Goal: Task Accomplishment & Management: Manage account settings

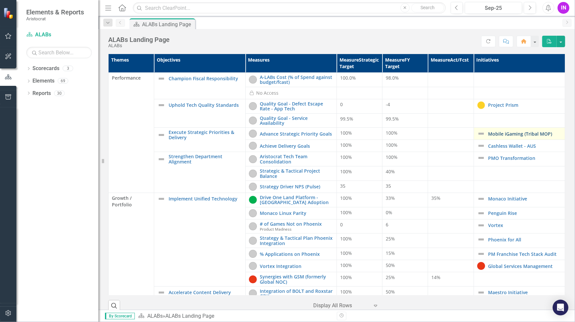
click at [494, 131] on link "Mobile iGaming (Tribal MOP)" at bounding box center [524, 133] width 73 height 5
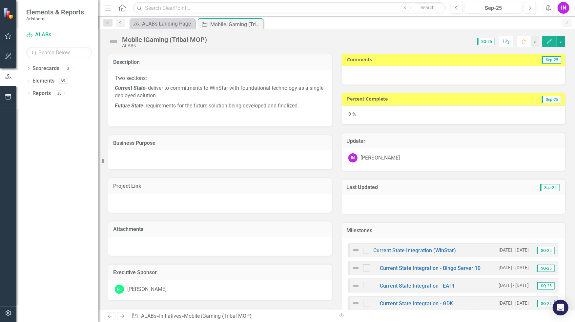
click at [174, 40] on div "Mobile iGaming (Tribal MOP)" at bounding box center [164, 39] width 85 height 7
click at [152, 25] on div "ALABs Landing Page" at bounding box center [163, 24] width 43 height 8
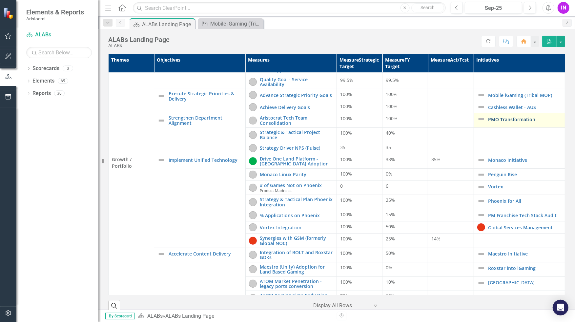
scroll to position [39, 0]
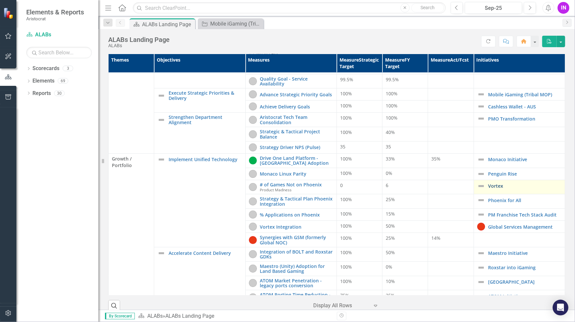
click at [488, 185] on link "Vortex" at bounding box center [524, 186] width 73 height 5
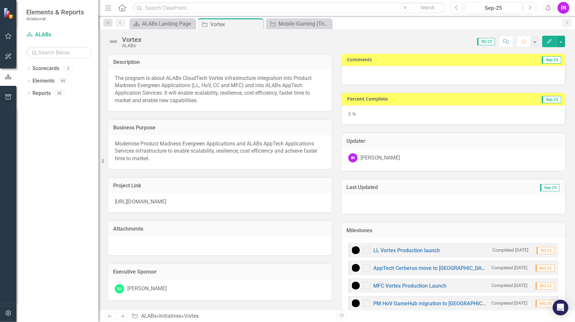
checkbox input "true"
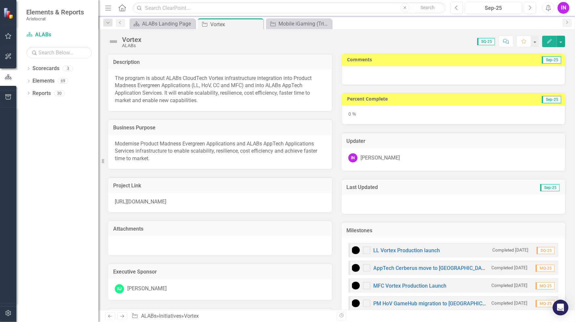
checkbox input "true"
click at [455, 6] on icon "Previous" at bounding box center [457, 8] width 4 height 6
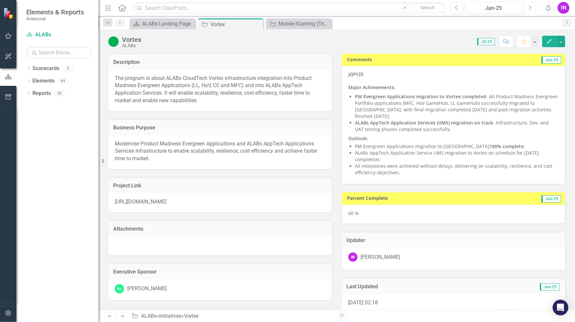
click at [529, 7] on icon "Next" at bounding box center [530, 8] width 4 height 6
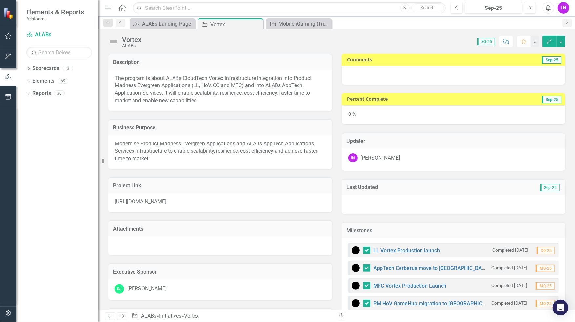
click at [480, 74] on div at bounding box center [454, 75] width 224 height 19
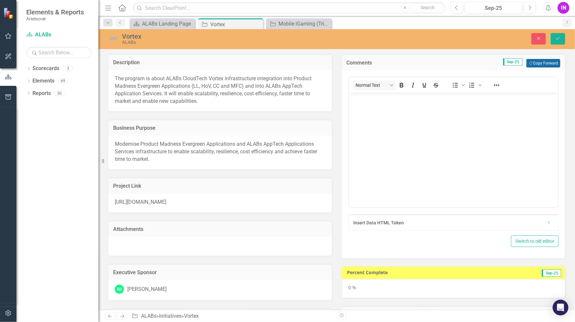
click at [548, 63] on button "Copy Forward Copy Forward" at bounding box center [543, 63] width 34 height 9
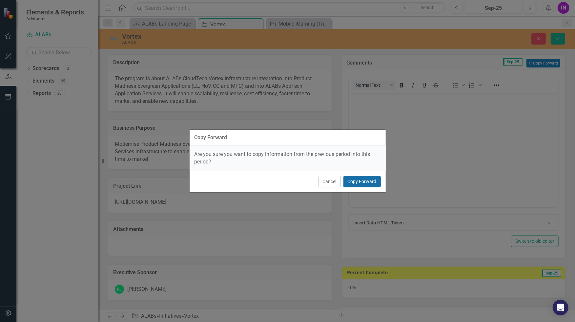
click at [357, 181] on button "Copy Forward" at bounding box center [361, 181] width 37 height 11
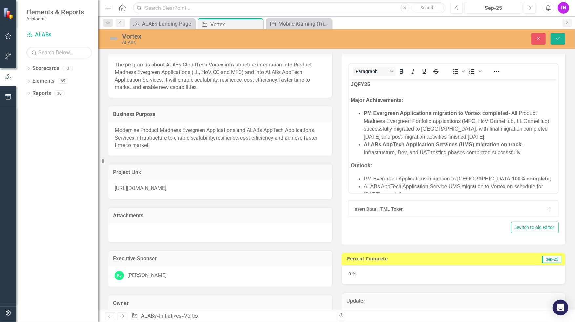
click at [350, 99] on strong "JQFY25 Major Achievements:" at bounding box center [376, 92] width 52 height 21
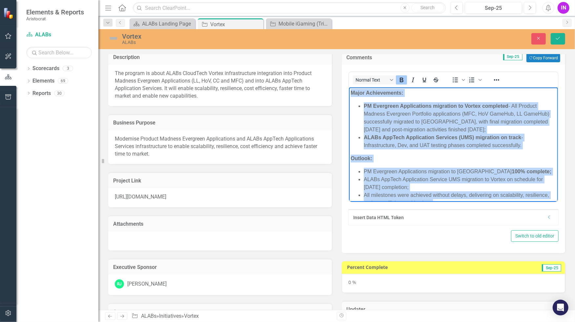
drag, startPoint x: 434, startPoint y: 194, endPoint x: 361, endPoint y: 56, distance: 156.0
click at [361, 88] on html "Major Achievements: PM Evergreen Applications migration to Vortex completed - A…" at bounding box center [452, 151] width 209 height 127
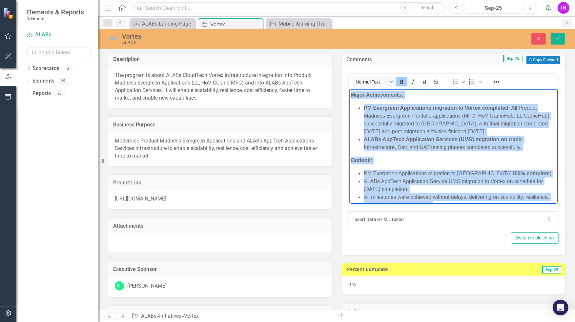
copy body "Major Achievements: PM Evergreen Applications migration to Vortex completed - A…"
click at [435, 144] on li "ALABs AppTech Application Services (UMS) migration on track - Infrastructure, D…" at bounding box center [459, 144] width 193 height 16
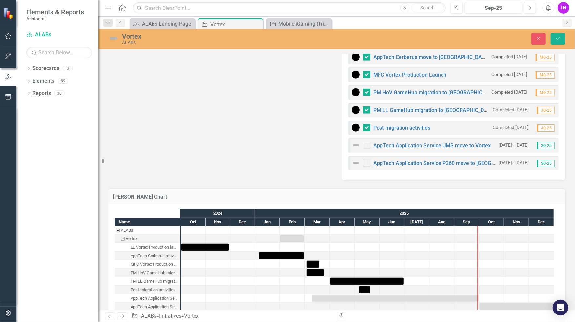
scroll to position [398, 0]
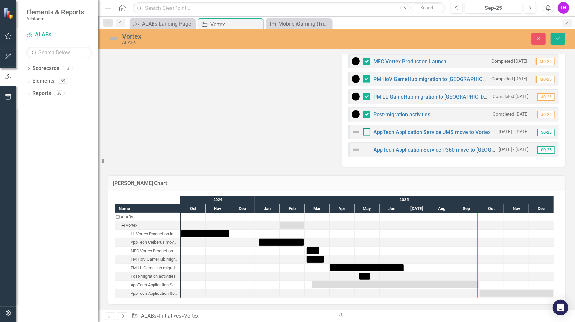
click at [366, 133] on div at bounding box center [366, 132] width 7 height 7
click at [366, 133] on input "checkbox" at bounding box center [365, 131] width 4 height 4
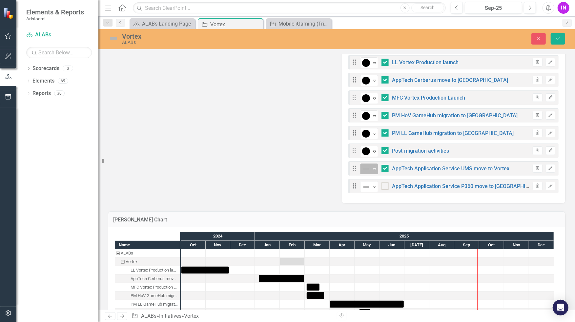
click at [368, 169] on div "Not Defined" at bounding box center [366, 169] width 10 height 9
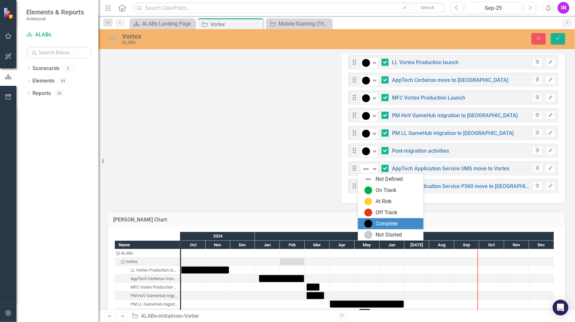
click at [377, 223] on div "Complete" at bounding box center [386, 224] width 22 height 8
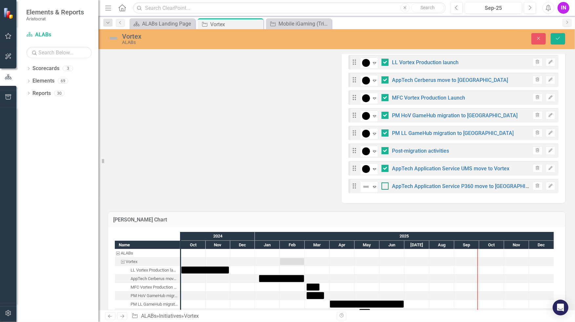
click at [382, 185] on input "checkbox" at bounding box center [383, 185] width 4 height 4
checkbox input "true"
click at [373, 186] on icon "Expand" at bounding box center [374, 186] width 7 height 5
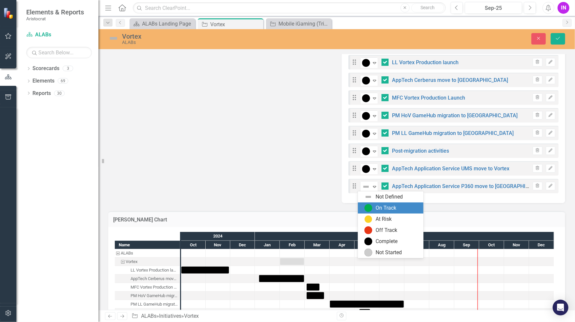
click at [376, 207] on div "On Track" at bounding box center [385, 209] width 21 height 8
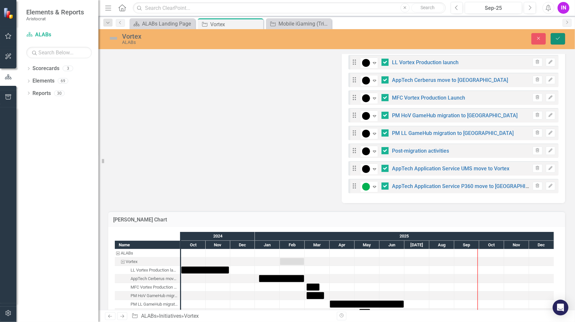
click at [556, 42] on button "Save" at bounding box center [557, 38] width 14 height 11
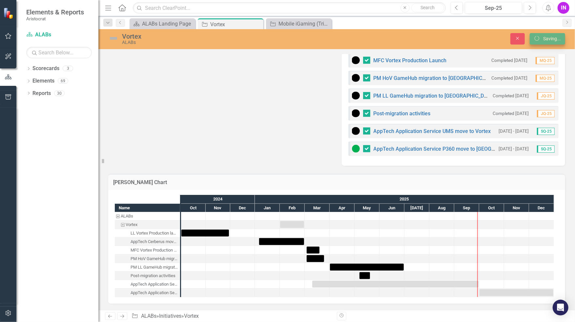
scroll to position [325, 0]
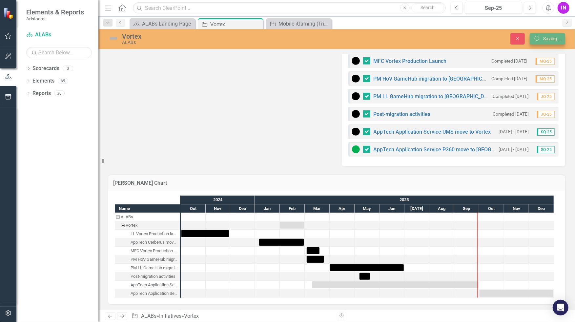
checkbox input "false"
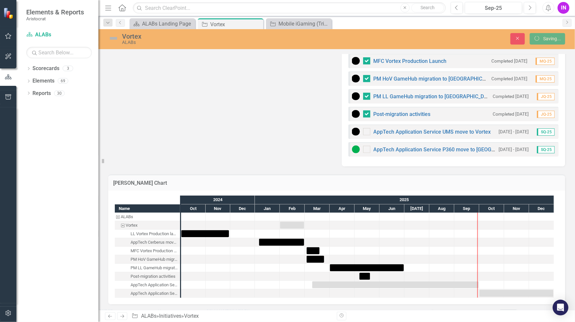
checkbox input "false"
checkbox input "true"
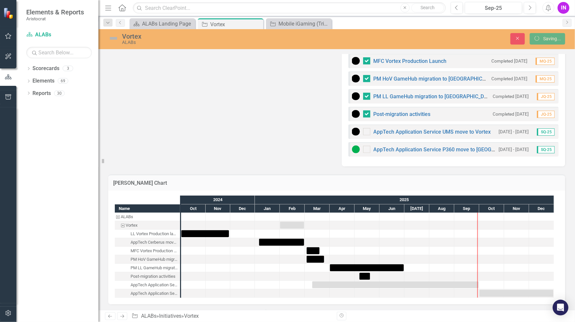
checkbox input "true"
checkbox input "false"
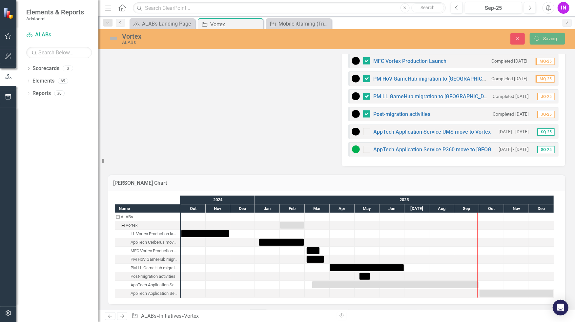
checkbox input "false"
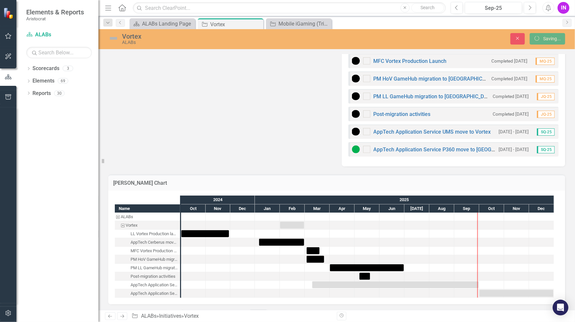
checkbox input "true"
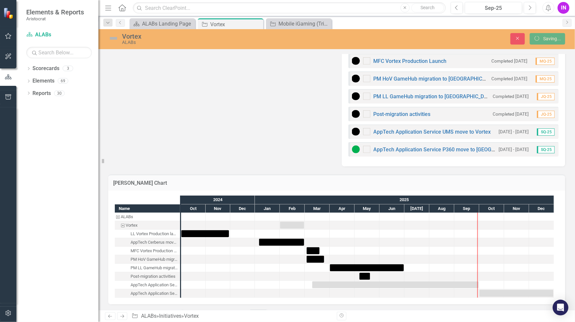
checkbox input "true"
checkbox input "false"
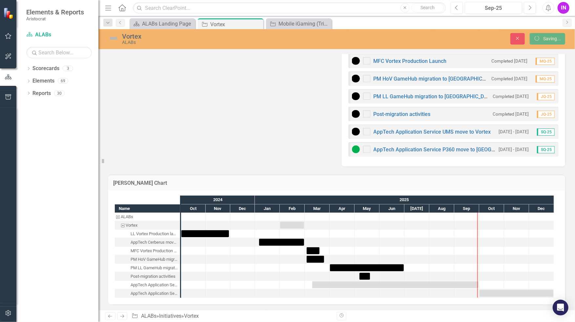
checkbox input "false"
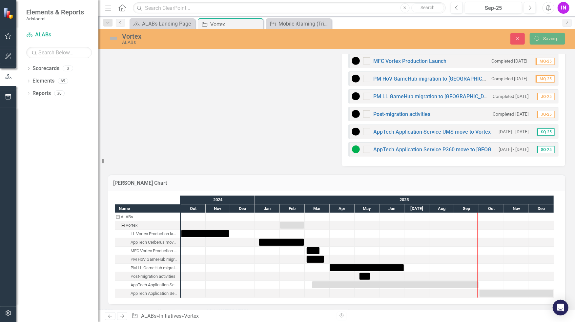
checkbox input "false"
checkbox input "true"
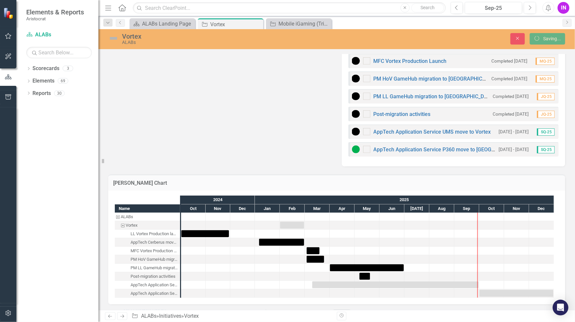
checkbox input "true"
checkbox input "false"
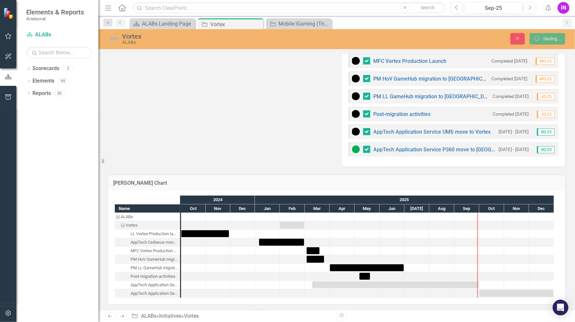
checkbox input "false"
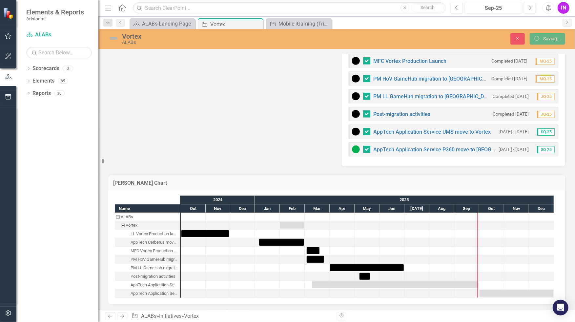
checkbox input "false"
checkbox input "true"
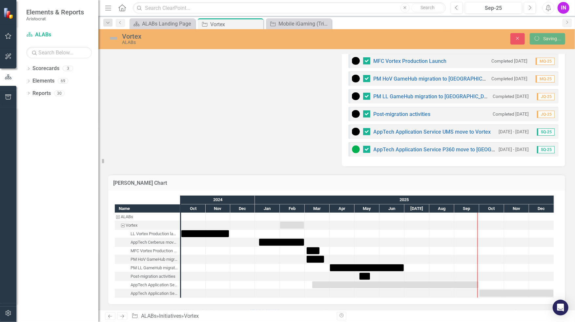
checkbox input "true"
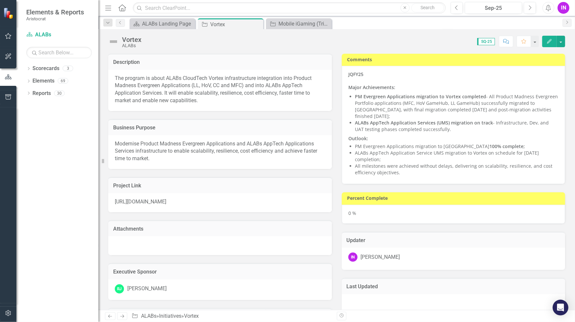
checkbox input "true"
checkbox input "false"
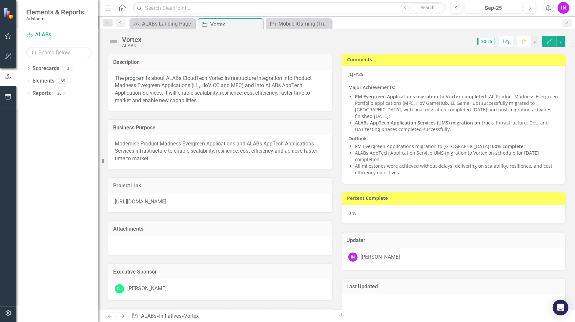
checkbox input "false"
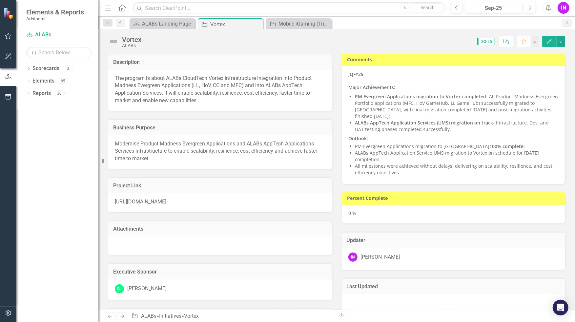
checkbox input "true"
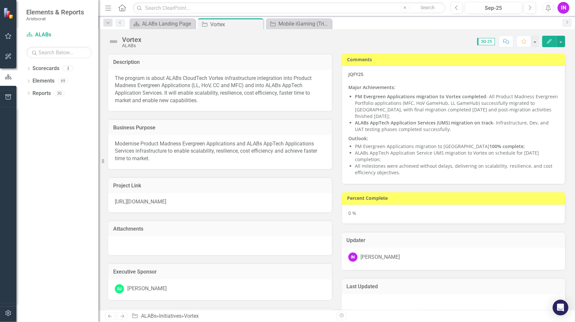
checkbox input "true"
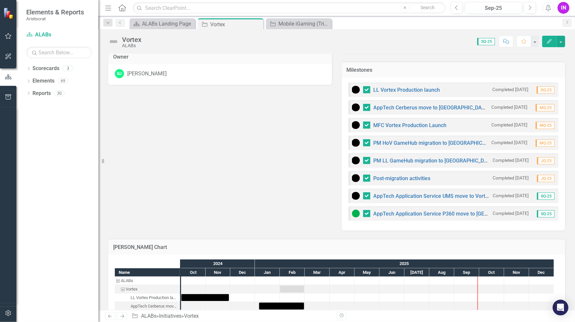
scroll to position [263, 0]
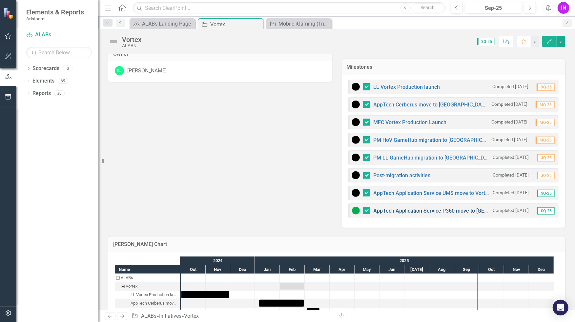
click at [423, 211] on link "AppTech Application Service P360 move to [GEOGRAPHIC_DATA]" at bounding box center [449, 211] width 153 height 6
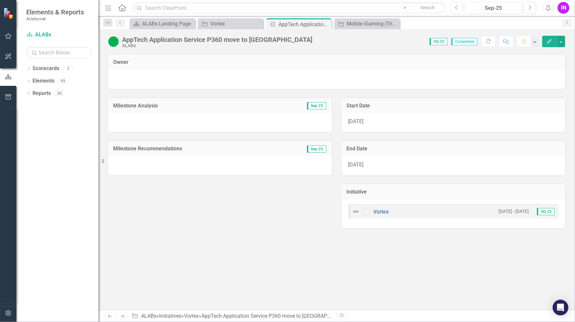
click at [464, 42] on span "Completed" at bounding box center [464, 41] width 26 height 7
click at [552, 37] on button "Edit" at bounding box center [549, 41] width 14 height 11
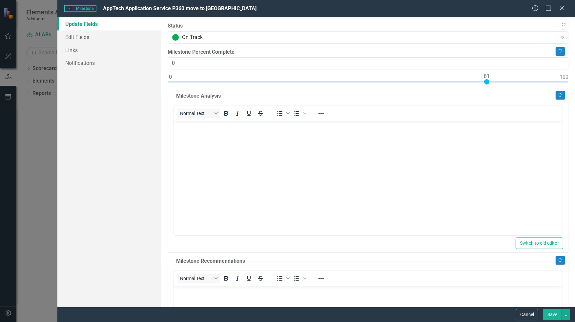
click at [487, 81] on div at bounding box center [368, 83] width 401 height 8
type input "80"
click at [481, 80] on div at bounding box center [482, 81] width 5 height 5
click at [93, 35] on link "Edit Fields" at bounding box center [109, 36] width 104 height 13
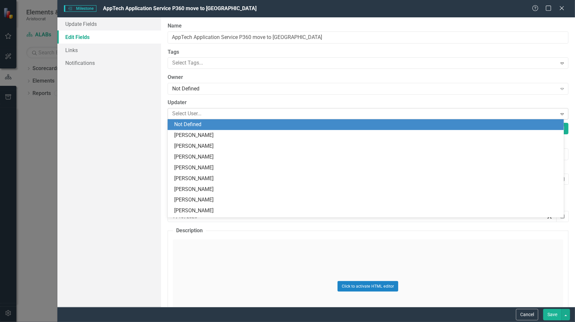
click at [206, 114] on div at bounding box center [362, 113] width 387 height 9
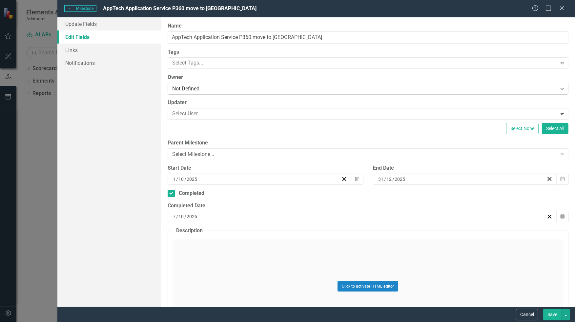
click at [211, 86] on div "Not Defined" at bounding box center [364, 89] width 385 height 8
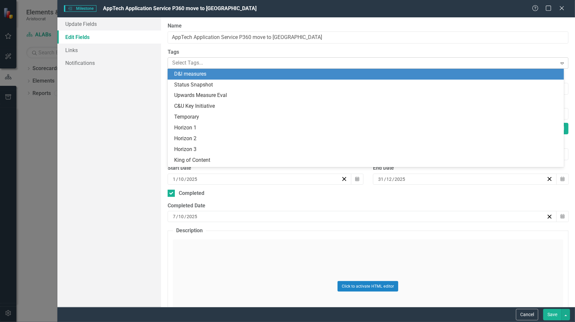
click at [216, 59] on div at bounding box center [362, 63] width 387 height 9
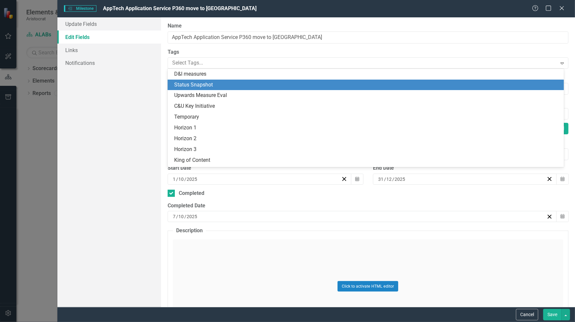
click at [212, 88] on span "Status Snapshot" at bounding box center [193, 85] width 39 height 6
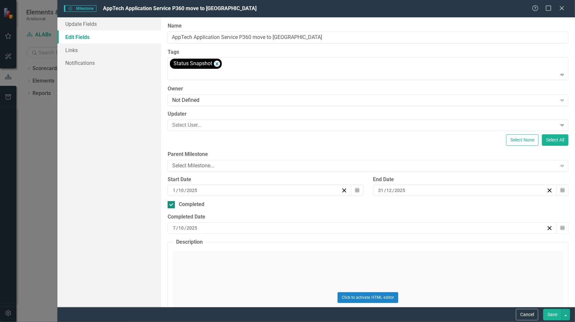
click at [174, 203] on div at bounding box center [171, 204] width 7 height 7
click at [172, 203] on input "Completed" at bounding box center [170, 203] width 4 height 4
checkbox input "false"
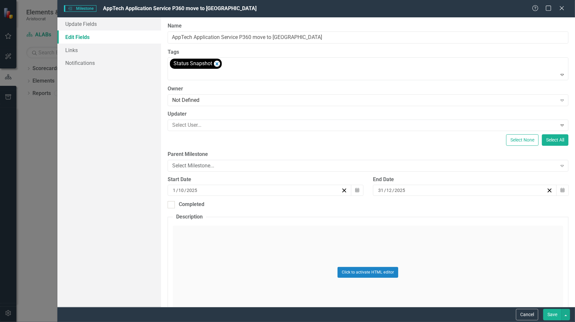
click at [557, 312] on button "Save" at bounding box center [552, 314] width 18 height 11
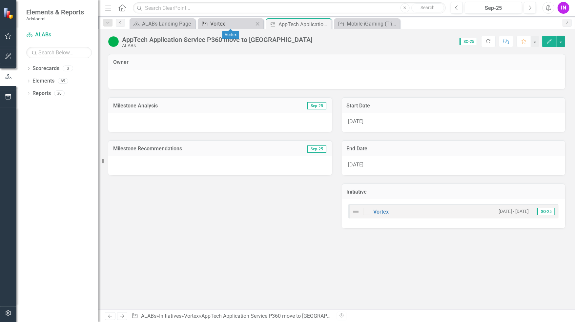
click at [237, 25] on div "Vortex" at bounding box center [231, 24] width 43 height 8
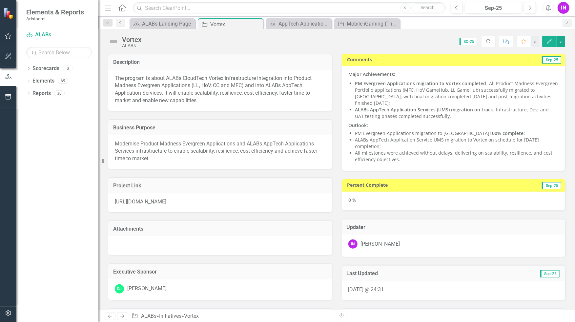
checkbox input "false"
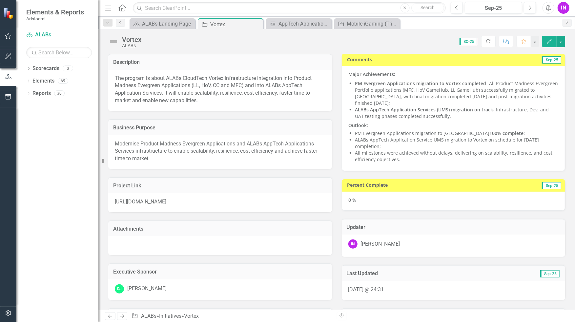
checkbox input "false"
checkbox input "true"
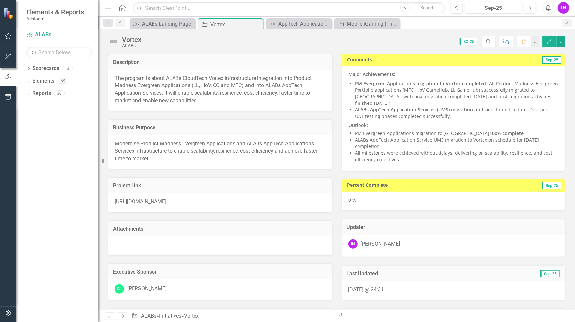
checkbox input "true"
click at [443, 148] on li "ALABs AppTech Application Service UMS migration to Vortex on schedule for 30-Se…" at bounding box center [456, 143] width 203 height 13
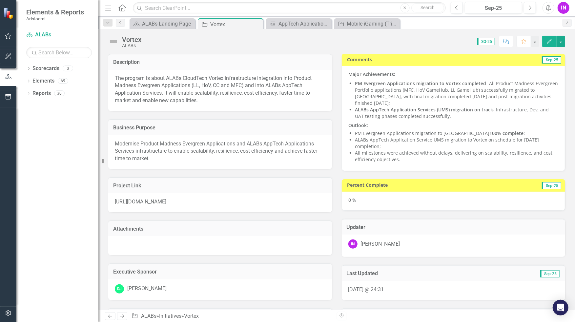
click at [443, 148] on li "ALABs AppTech Application Service UMS migration to Vortex on schedule for 30-Se…" at bounding box center [456, 143] width 203 height 13
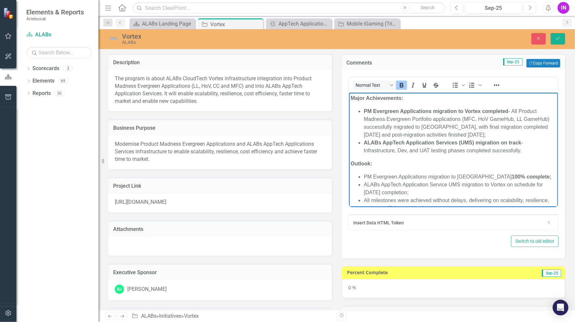
drag, startPoint x: 417, startPoint y: 181, endPoint x: 292, endPoint y: 77, distance: 162.2
click at [348, 93] on html "Major Achievements: PM Evergreen Applications migration to Vortex completed - A…" at bounding box center [452, 156] width 209 height 127
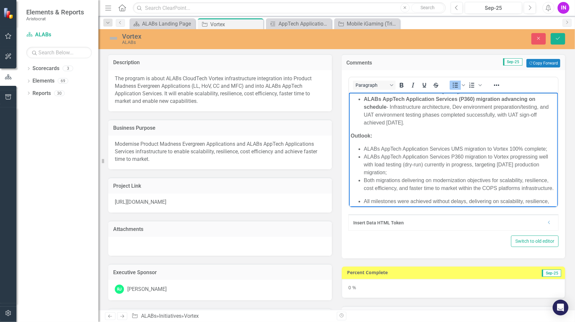
scroll to position [46, 0]
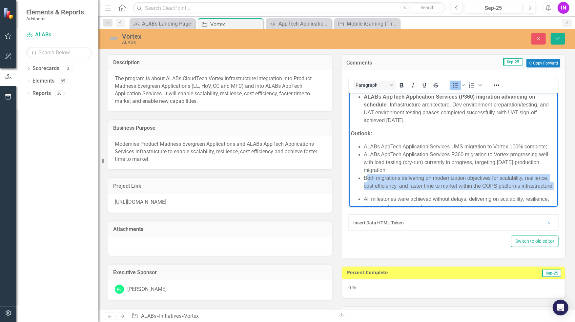
drag, startPoint x: 365, startPoint y: 180, endPoint x: 556, endPoint y: 190, distance: 191.4
click at [556, 190] on html "Major Achievements: ALABs AppTech Application Services (UMS) migration to Vorte…" at bounding box center [452, 132] width 209 height 171
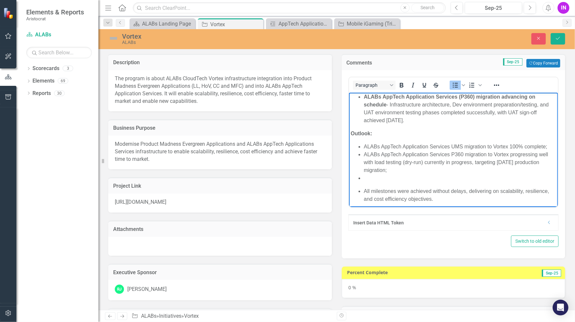
scroll to position [41, 0]
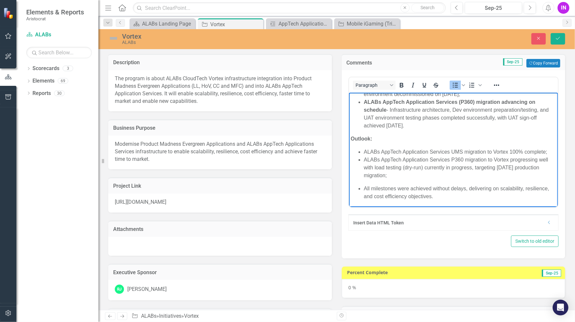
click at [484, 184] on body "Major Achievements: ALABs AppTech Application Services (UMS) migration to Vorte…" at bounding box center [452, 129] width 209 height 155
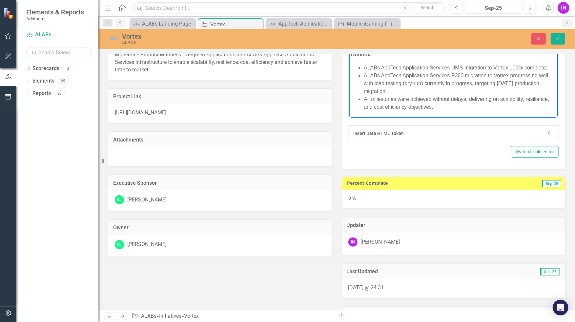
scroll to position [96, 0]
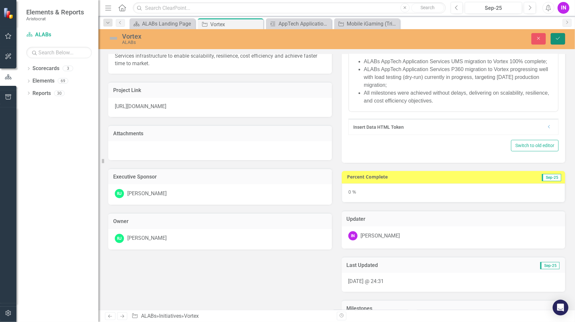
click at [563, 39] on button "Save" at bounding box center [557, 38] width 14 height 11
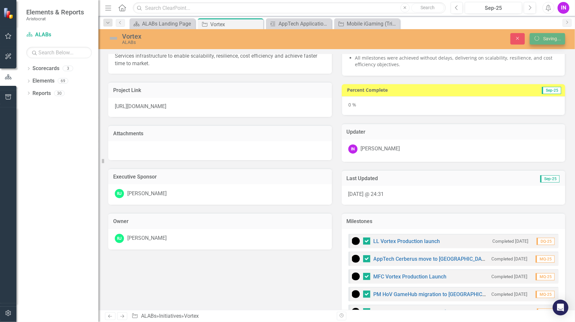
checkbox input "false"
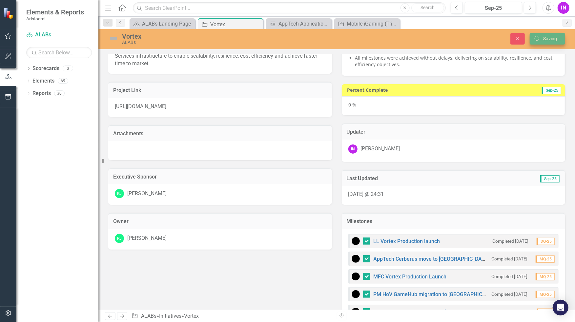
checkbox input "false"
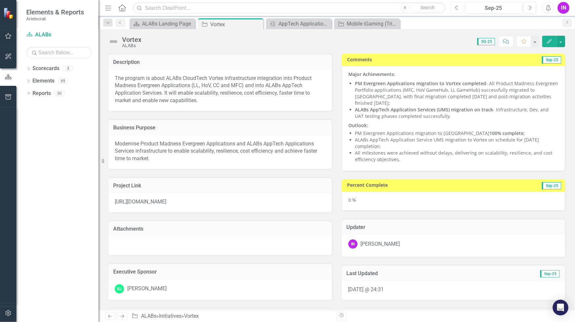
click at [452, 7] on button "Previous" at bounding box center [456, 8] width 12 height 12
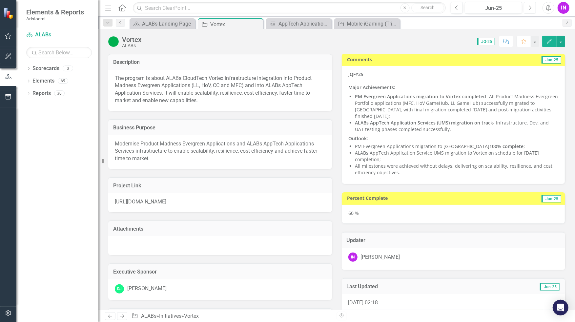
click at [533, 9] on button "Next" at bounding box center [530, 8] width 12 height 12
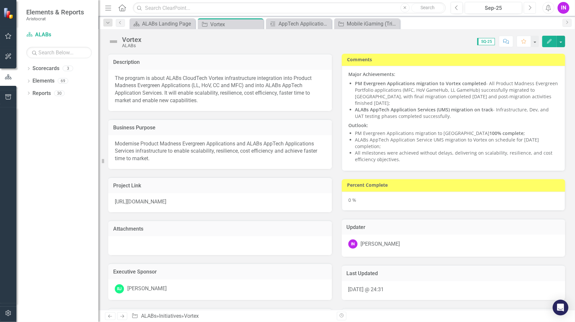
checkbox input "true"
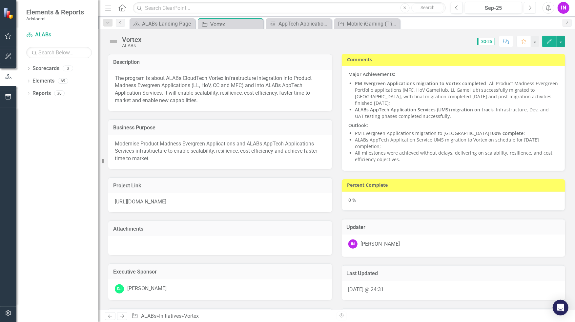
checkbox input "true"
click at [392, 202] on div "0 %" at bounding box center [454, 201] width 224 height 19
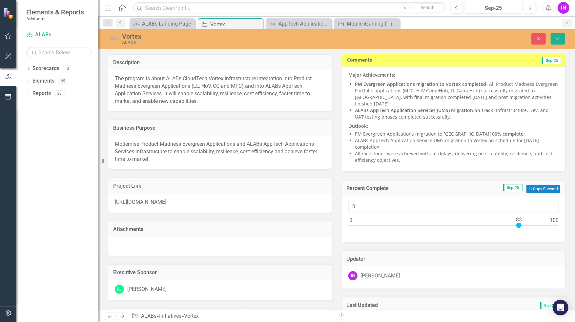
click at [516, 224] on div at bounding box center [453, 227] width 210 height 8
click at [516, 224] on div at bounding box center [518, 225] width 5 height 5
click at [374, 207] on input "83" at bounding box center [453, 207] width 210 height 12
type input "070"
click at [525, 249] on div "Updater IN Inga Narmontaite" at bounding box center [453, 266] width 233 height 47
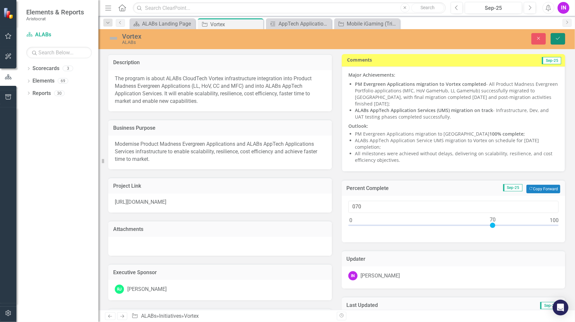
click at [560, 41] on button "Save" at bounding box center [557, 38] width 14 height 11
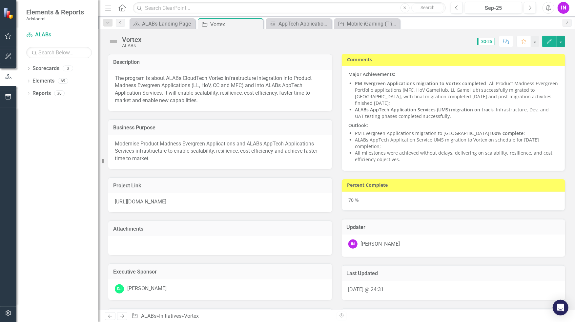
checkbox input "false"
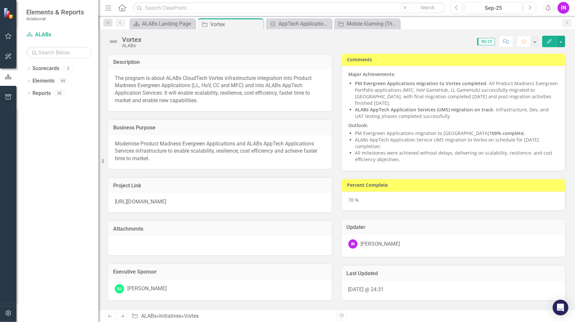
checkbox input "false"
checkbox input "true"
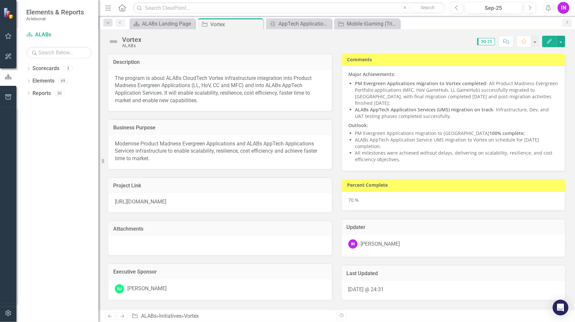
checkbox input "true"
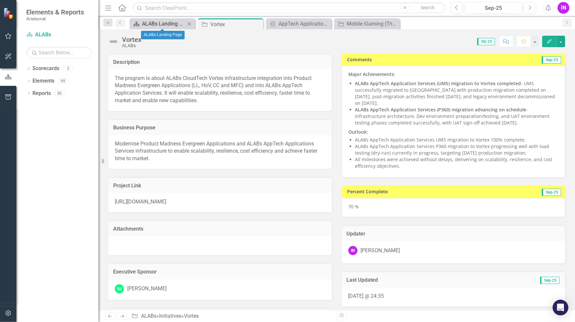
click at [164, 20] on div "ALABs Landing Page" at bounding box center [163, 24] width 43 height 8
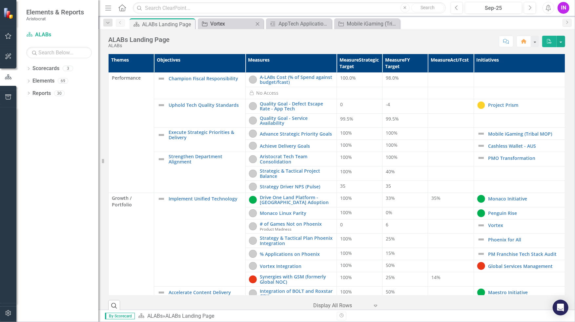
click at [216, 23] on div "Vortex" at bounding box center [231, 24] width 43 height 8
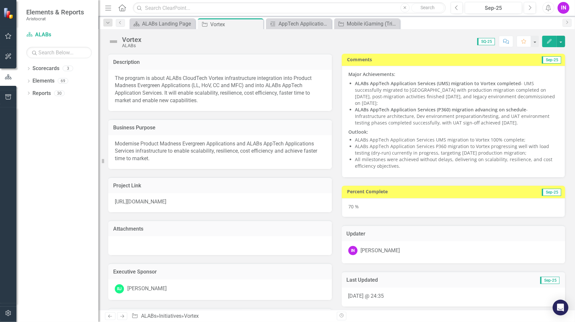
click at [110, 40] on img at bounding box center [113, 41] width 10 height 10
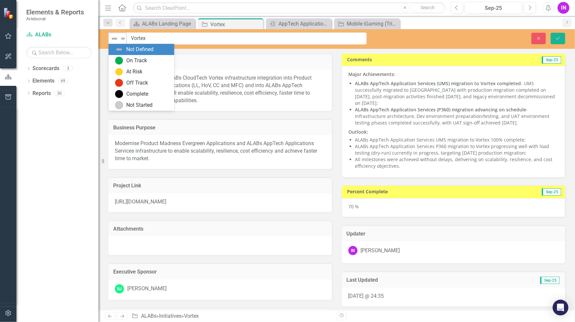
click at [120, 39] on icon "Expand" at bounding box center [123, 38] width 7 height 5
click at [122, 59] on img at bounding box center [119, 61] width 8 height 8
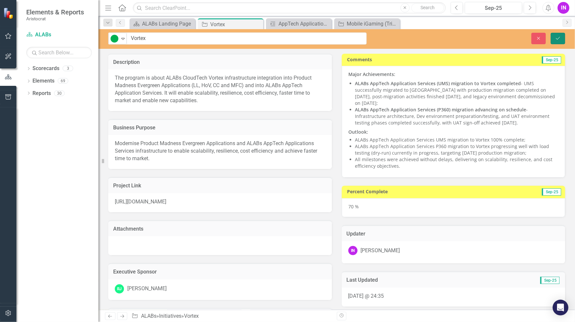
click at [557, 39] on icon "Save" at bounding box center [558, 38] width 6 height 5
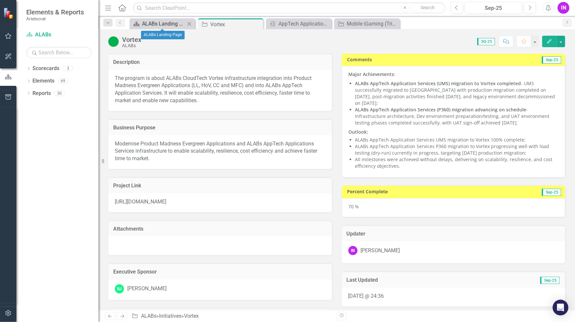
click at [170, 22] on div "ALABs Landing Page" at bounding box center [163, 24] width 43 height 8
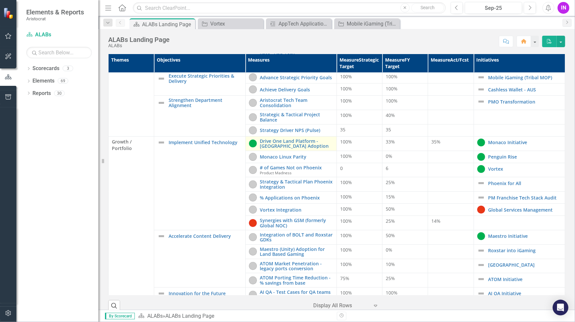
scroll to position [67, 0]
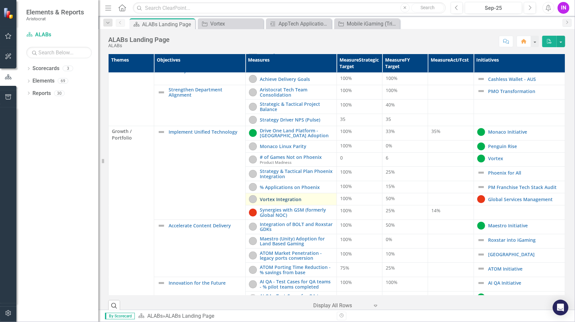
click at [277, 199] on link "Vortex Integration" at bounding box center [296, 199] width 73 height 5
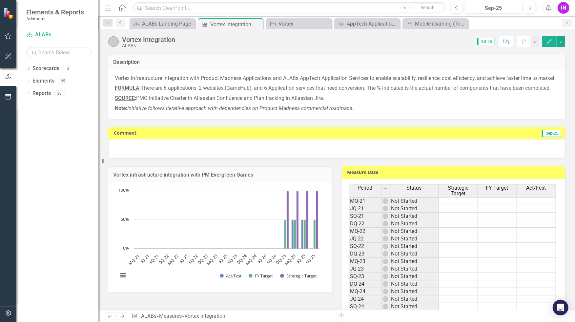
click at [277, 158] on div at bounding box center [336, 148] width 457 height 19
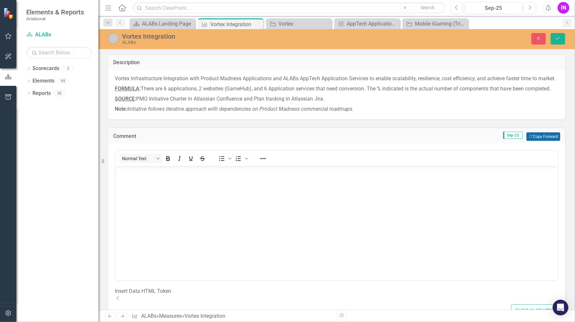
click at [544, 141] on button "Copy Forward Copy Forward" at bounding box center [543, 136] width 34 height 9
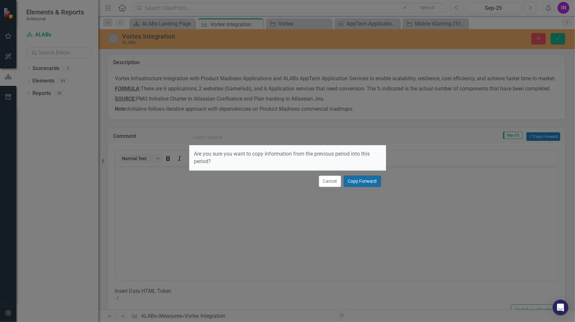
click at [363, 184] on button "Copy Forward" at bounding box center [362, 181] width 37 height 11
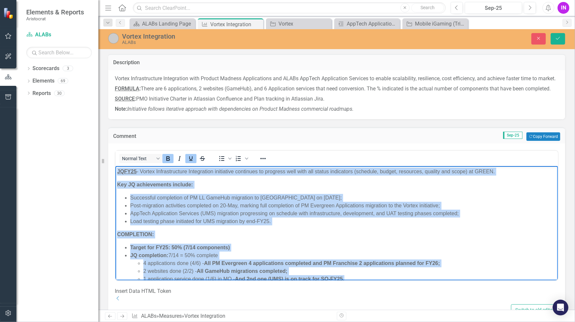
drag, startPoint x: 349, startPoint y: 268, endPoint x: 117, endPoint y: 166, distance: 253.3
click at [117, 166] on body "JQFY25 - Vortex Infrastructure Integration initiative continues to progress wel…" at bounding box center [336, 228] width 442 height 124
copy body "JQFY25 - Vortex Infrastructure Integration initiative continues to progress wel…"
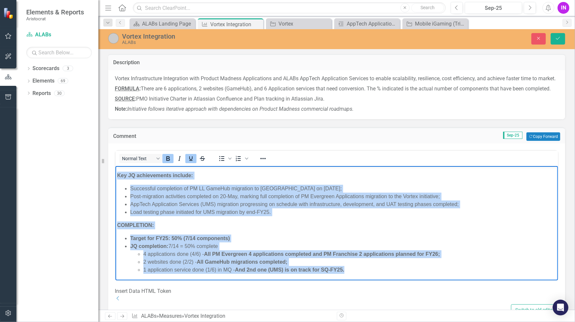
paste body "Rich Text Area. Press ALT-0 for help."
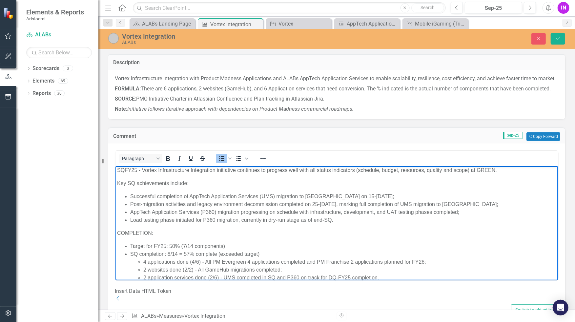
scroll to position [0, 0]
drag, startPoint x: 137, startPoint y: 171, endPoint x: 94, endPoint y: 171, distance: 42.6
click at [115, 171] on html "SQFY25 - Vortex Infrastructure Integration initiative continues to progress wel…" at bounding box center [336, 228] width 442 height 124
click at [168, 163] on icon "Bold" at bounding box center [168, 159] width 8 height 8
click at [183, 200] on li "Successful completion of AppTech Application Services (UMS) migration to [GEOGR…" at bounding box center [343, 198] width 426 height 8
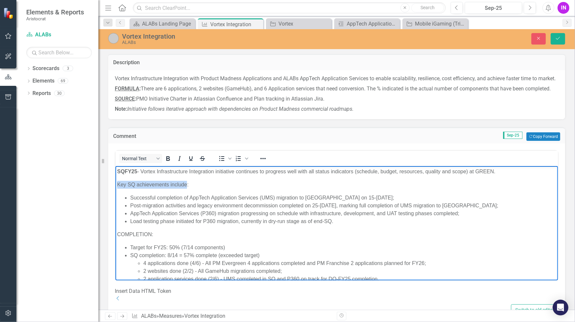
drag, startPoint x: 116, startPoint y: 187, endPoint x: 187, endPoint y: 187, distance: 70.5
click at [187, 187] on body "SQFY25 - Vortex Infrastructure Integration initiative continues to progress wel…" at bounding box center [336, 228] width 442 height 124
click at [168, 163] on icon "Bold" at bounding box center [168, 159] width 8 height 8
click at [178, 215] on li "AppTech Application Services (P360) migration progressing on schedule with infr…" at bounding box center [343, 214] width 426 height 8
drag, startPoint x: 310, startPoint y: 214, endPoint x: 374, endPoint y: 215, distance: 64.3
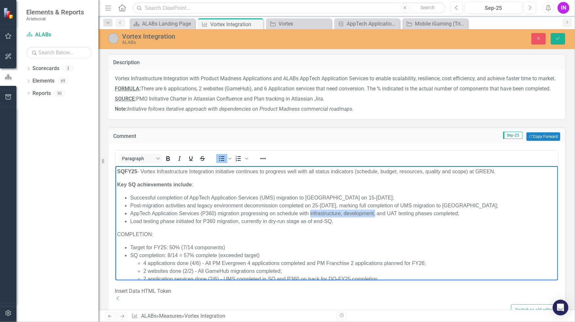
click at [374, 215] on li "AppTech Application Services (P360) migration progressing on schedule with infr…" at bounding box center [343, 214] width 426 height 8
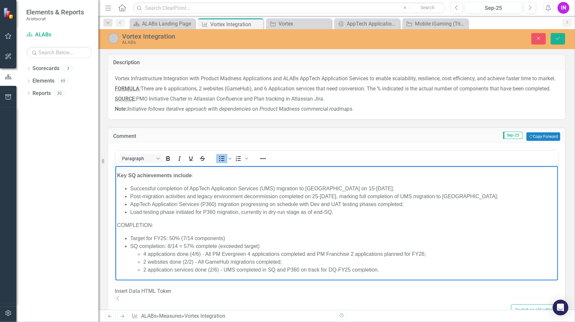
click at [122, 224] on p "COMPLETION:" at bounding box center [336, 226] width 439 height 8
click at [167, 161] on icon "Bold" at bounding box center [168, 158] width 4 height 5
click at [152, 275] on body "SQFY25 - Vortex Infrastructure Integration initiative continues to progress wel…" at bounding box center [336, 219] width 442 height 124
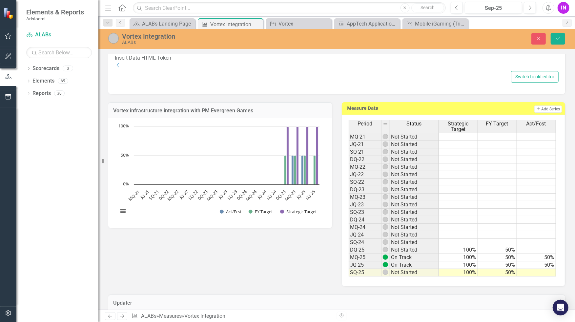
scroll to position [238, 0]
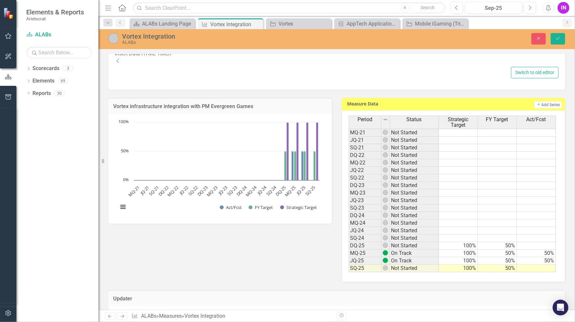
click at [527, 272] on td at bounding box center [536, 269] width 39 height 8
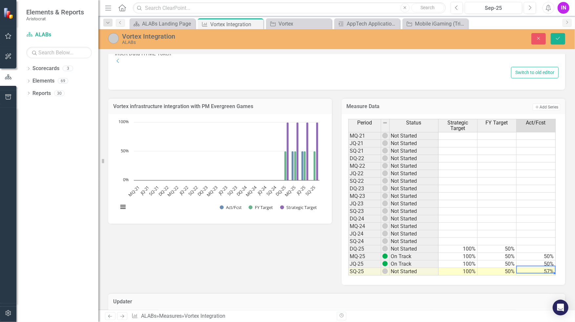
type textarea "57"
click at [249, 281] on div "Vortex infrastructure integration with PM Evergreen Games Chart Bar chart with …" at bounding box center [336, 187] width 466 height 195
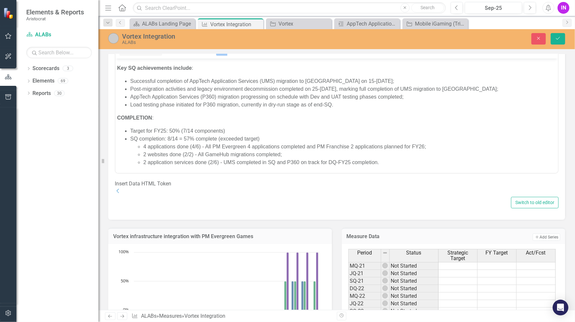
scroll to position [107, 0]
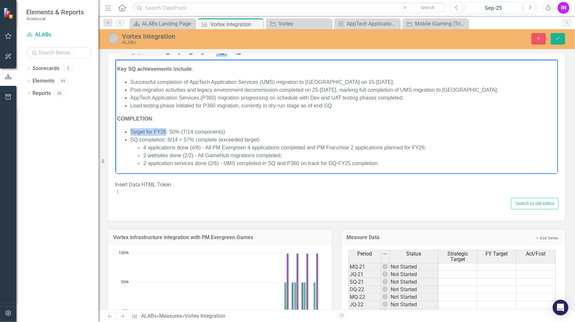
drag, startPoint x: 129, startPoint y: 132, endPoint x: 166, endPoint y: 132, distance: 36.4
click at [166, 132] on ul "Target for FY25: 50% (7/14 components) SQ completion: 8/14 = 57% complete (exce…" at bounding box center [336, 147] width 439 height 39
click at [169, 54] on icon "Bold" at bounding box center [168, 52] width 4 height 5
drag, startPoint x: 129, startPoint y: 140, endPoint x: 164, endPoint y: 140, distance: 34.7
click at [164, 140] on li "SQ completion: 8/14 = 57% complete (exceeded target) 4 applications done (4/6) …" at bounding box center [343, 151] width 426 height 31
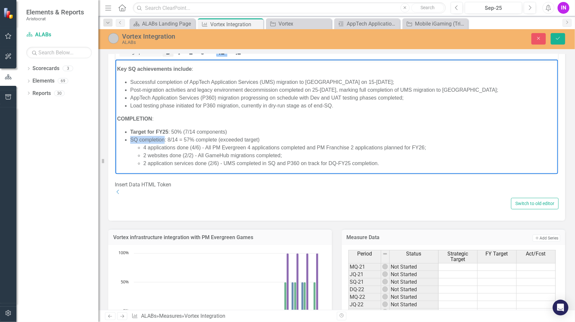
click at [169, 54] on icon "Bold" at bounding box center [168, 52] width 4 height 5
click at [166, 154] on li "2 websites done (2/2) - All GameHub migrations completed;" at bounding box center [349, 156] width 413 height 8
drag, startPoint x: 221, startPoint y: 140, endPoint x: 261, endPoint y: 140, distance: 40.6
click at [261, 140] on li "SQ completion : 8/14 = 57% complete (exceeded target) 4 applications done (4/6)…" at bounding box center [343, 151] width 426 height 31
click at [238, 148] on li "4 applications done (4/6) - All PM Evergreen 4 applications completed and PM Fr…" at bounding box center [349, 148] width 413 height 8
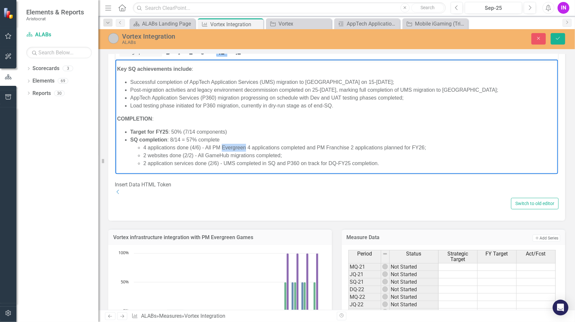
click at [238, 148] on li "4 applications done (4/6) - All PM Evergreen 4 applications completed and PM Fr…" at bounding box center [349, 148] width 413 height 8
click at [349, 164] on li "2 application services done (2/6) - UMS completed in SQ and P360 on track for D…" at bounding box center [349, 164] width 413 height 8
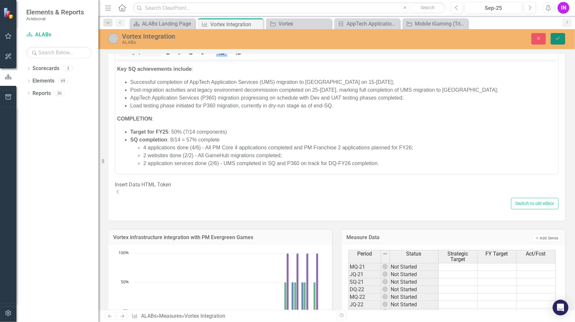
click at [557, 39] on icon "Save" at bounding box center [558, 38] width 6 height 5
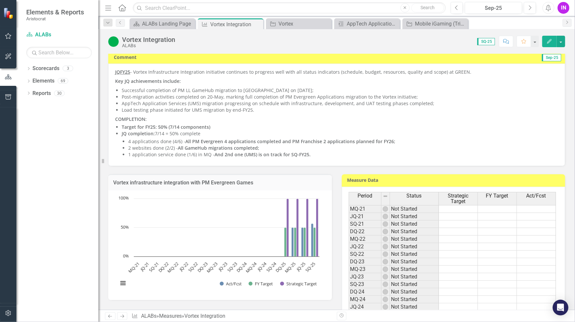
scroll to position [139, 0]
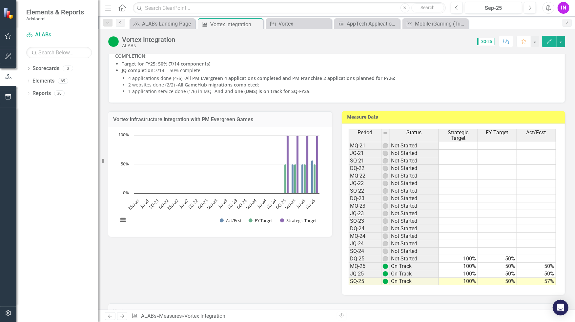
click at [422, 88] on li "2 websites done (2/2) - All GameHub migrations completed;" at bounding box center [343, 85] width 430 height 7
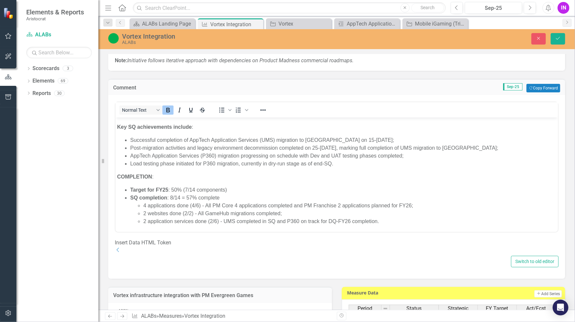
scroll to position [9, 0]
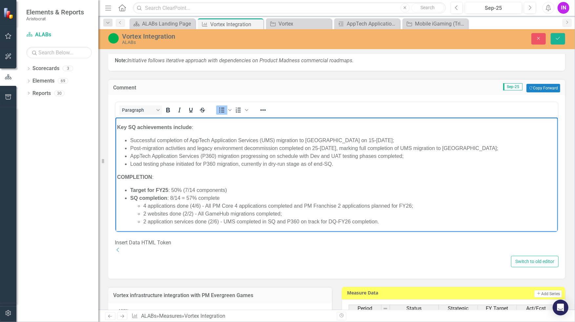
click at [360, 166] on li "Load testing phase initiated for P360 migration, currently in dry-run stage as …" at bounding box center [343, 164] width 426 height 8
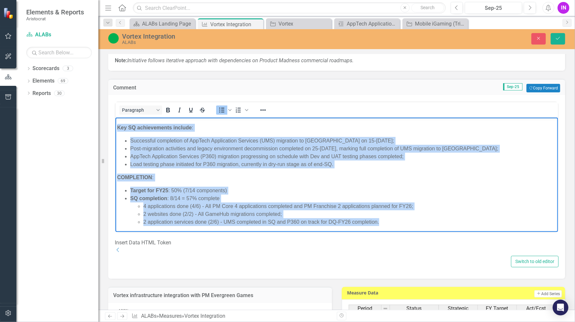
scroll to position [0, 0]
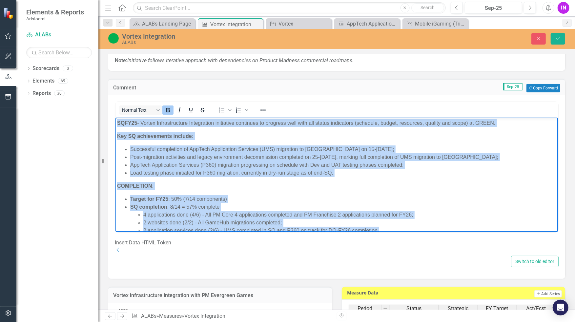
drag, startPoint x: 385, startPoint y: 219, endPoint x: 107, endPoint y: 110, distance: 298.8
click at [115, 118] on html "SQFY25 - Vortex Infrastructure Integration initiative continues to progress wel…" at bounding box center [336, 180] width 442 height 124
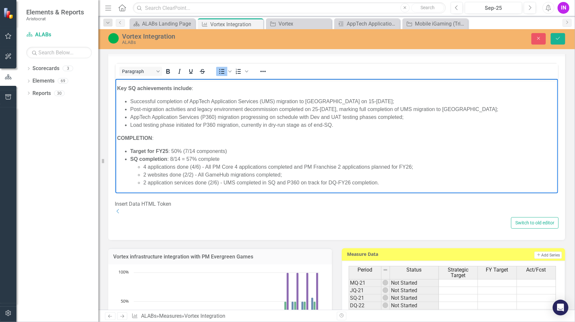
scroll to position [89, 0]
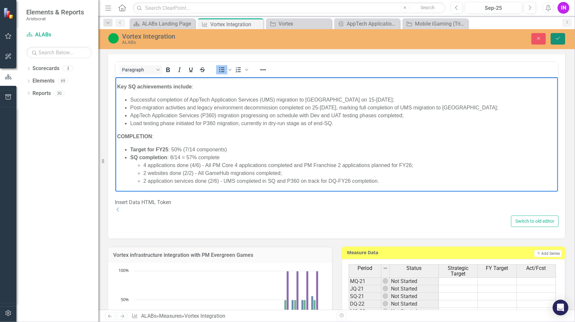
click at [559, 42] on button "Save" at bounding box center [557, 38] width 14 height 11
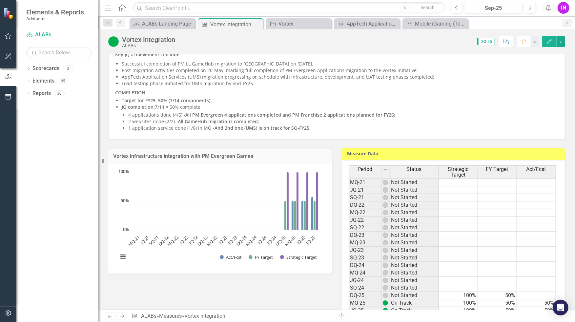
scroll to position [95, 0]
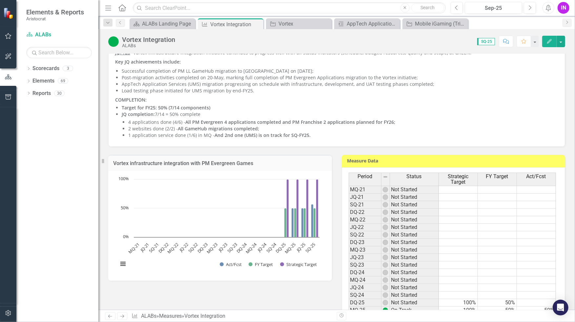
click at [458, 94] on li "Load testing phase initiated for UMS migration by end-FY25." at bounding box center [340, 91] width 436 height 7
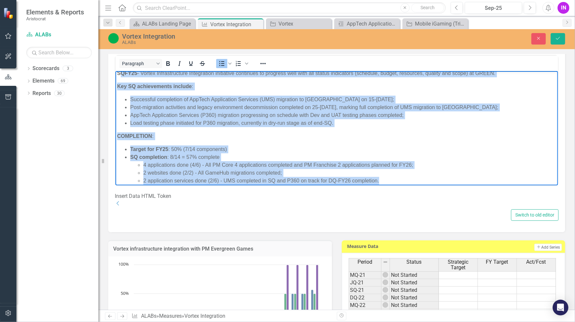
scroll to position [0, 0]
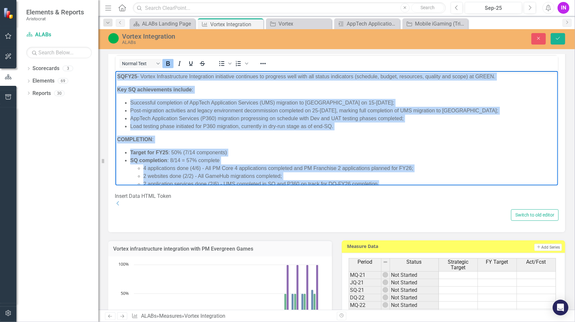
drag, startPoint x: 381, startPoint y: 173, endPoint x: 103, endPoint y: 69, distance: 296.3
click at [115, 71] on html "SQFY25 - Vortex Infrastructure Integration initiative continues to progress wel…" at bounding box center [336, 133] width 442 height 124
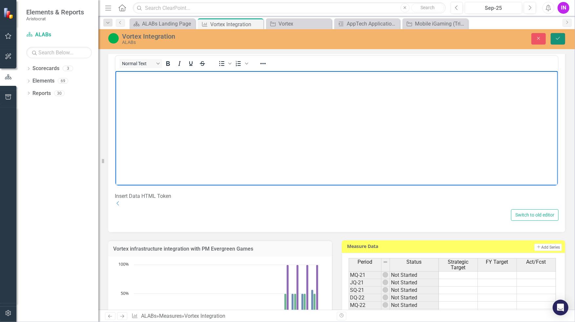
click at [558, 41] on button "Save" at bounding box center [557, 38] width 14 height 11
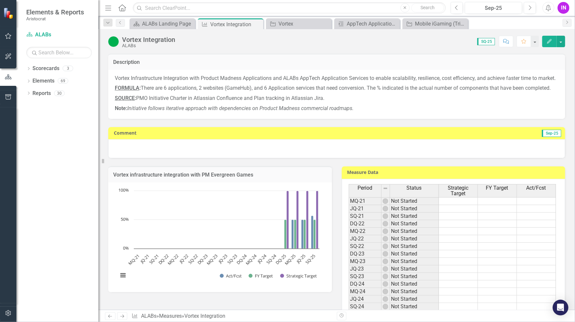
click at [254, 158] on div at bounding box center [336, 148] width 457 height 19
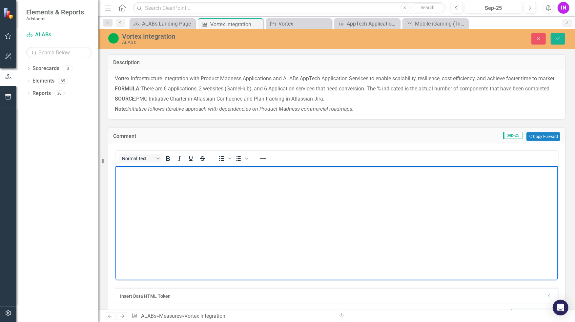
click at [250, 185] on body "Rich Text Area. Press ALT-0 for help." at bounding box center [336, 215] width 442 height 98
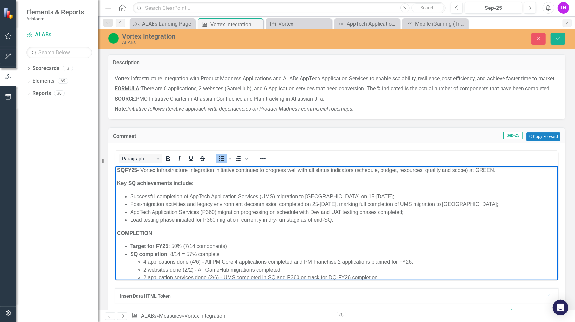
scroll to position [9, 0]
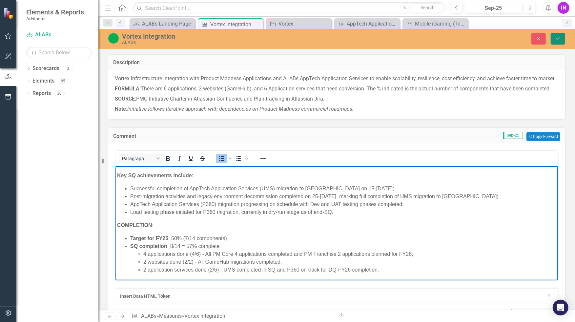
click at [564, 37] on button "Save" at bounding box center [557, 38] width 14 height 11
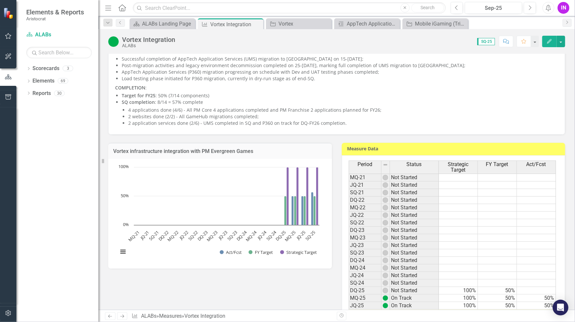
scroll to position [0, 0]
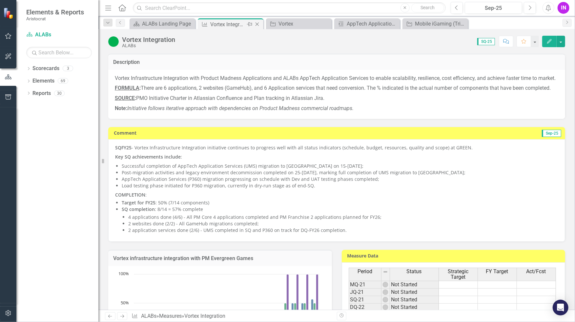
click at [258, 26] on icon "Close" at bounding box center [257, 24] width 7 height 5
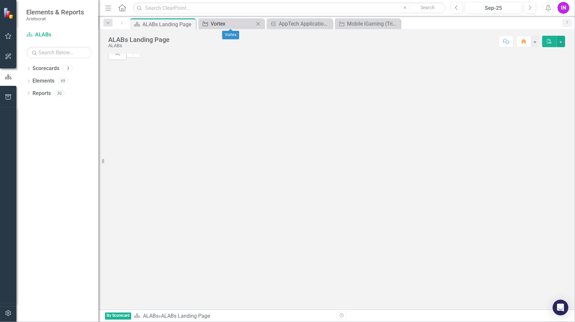
click at [232, 21] on div "Vortex" at bounding box center [232, 24] width 43 height 8
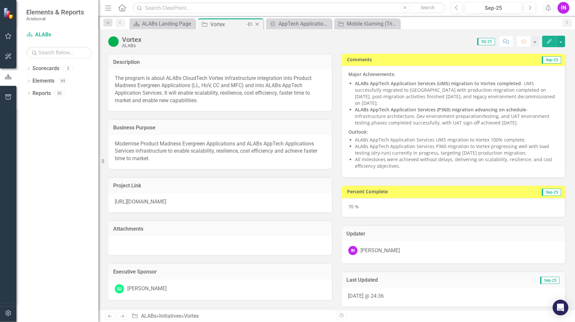
click at [258, 26] on icon "Close" at bounding box center [257, 24] width 7 height 5
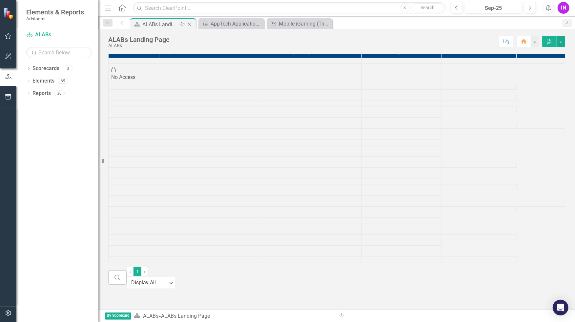
click at [167, 23] on div "ALABs Landing Page" at bounding box center [160, 24] width 35 height 8
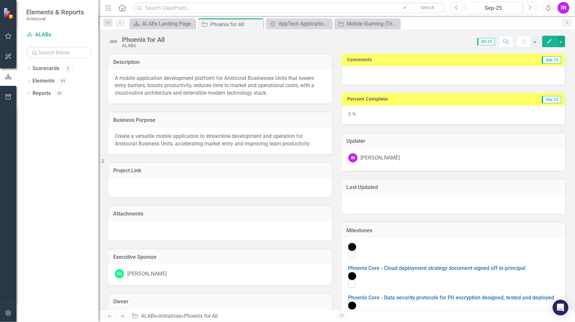
checkbox input "true"
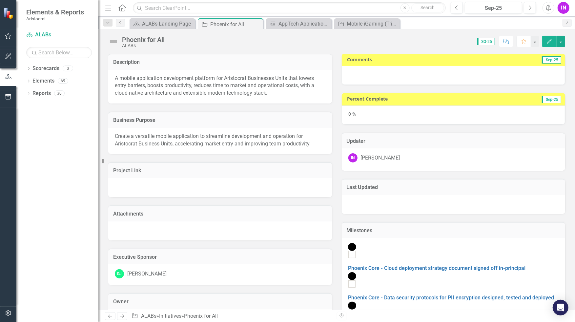
checkbox input "true"
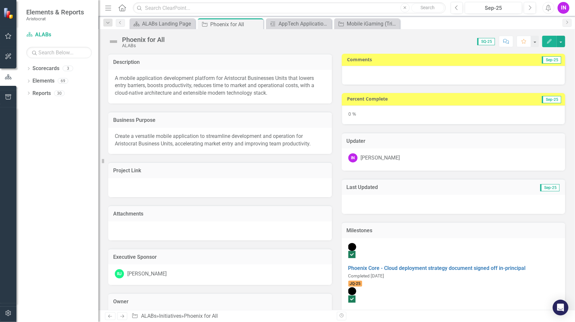
click at [378, 78] on div at bounding box center [454, 75] width 224 height 19
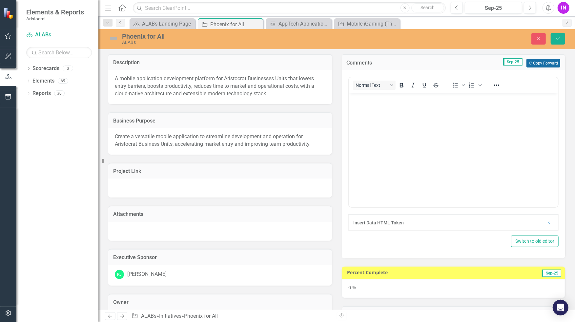
click at [537, 61] on button "Copy Forward Copy Forward" at bounding box center [543, 63] width 34 height 9
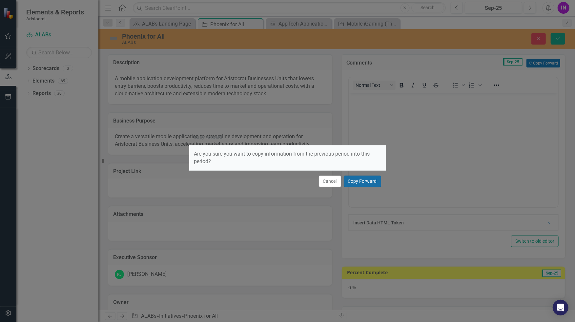
click at [361, 181] on button "Copy Forward" at bounding box center [362, 181] width 37 height 11
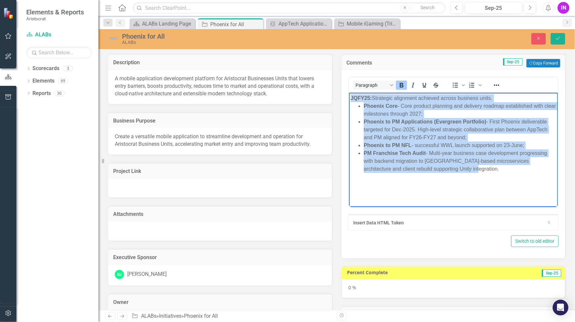
drag, startPoint x: 455, startPoint y: 171, endPoint x: 343, endPoint y: 94, distance: 135.5
click at [348, 94] on html "JQFY25: Strategic alignment achieved across business units. Phoenix Core - Core…" at bounding box center [452, 142] width 209 height 98
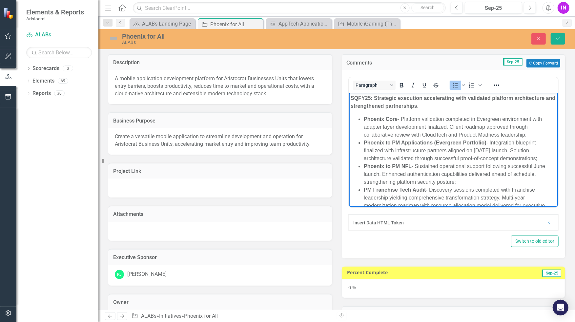
click at [487, 120] on li "Phoenix Core - Platform validation completed in Evergreen environment with adap…" at bounding box center [459, 127] width 193 height 24
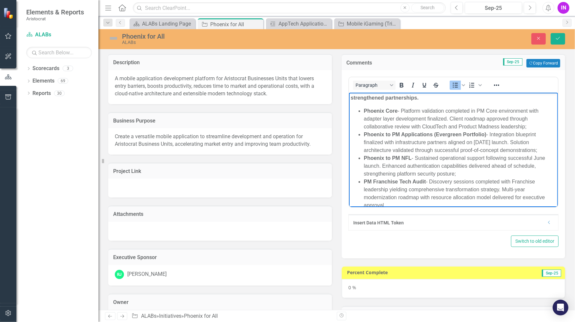
scroll to position [17, 0]
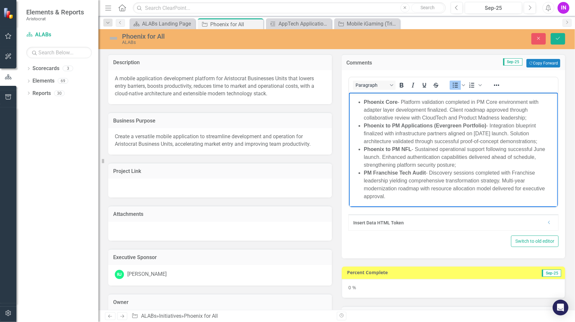
click at [390, 199] on li "PM Franchise Tech Audit - Discovery sessions completed with Franchise leadershi…" at bounding box center [459, 184] width 193 height 31
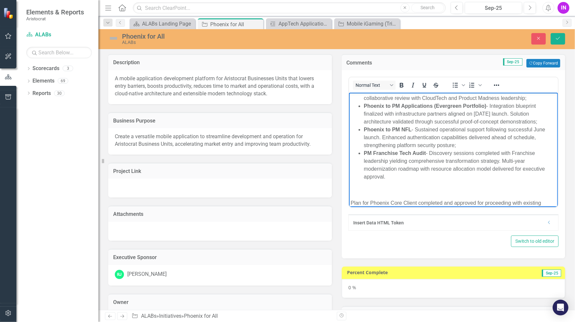
scroll to position [67, 0]
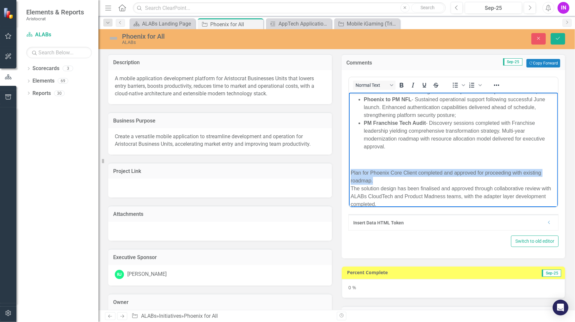
drag, startPoint x: 375, startPoint y: 182, endPoint x: 344, endPoint y: 174, distance: 32.6
click at [348, 174] on html "SQFY25: Strategic execution accelerating with validated platform architecture a…" at bounding box center [452, 120] width 209 height 189
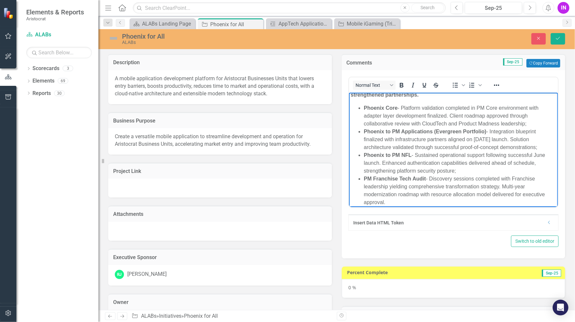
scroll to position [0, 0]
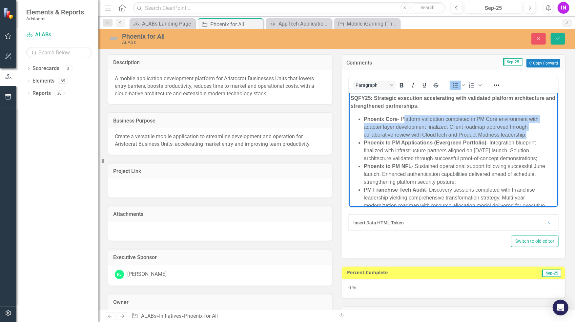
drag, startPoint x: 402, startPoint y: 119, endPoint x: 523, endPoint y: 136, distance: 122.1
click at [523, 136] on li "Phoenix Core - Platform validation completed in PM Core environment with adapte…" at bounding box center [459, 127] width 193 height 24
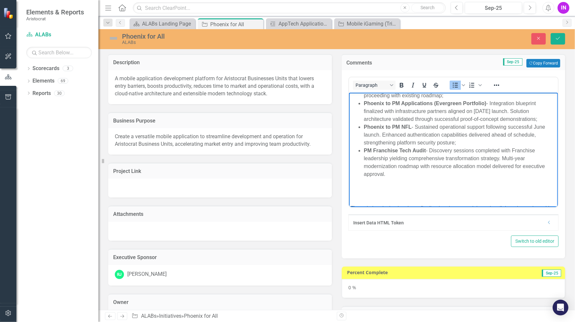
scroll to position [59, 0]
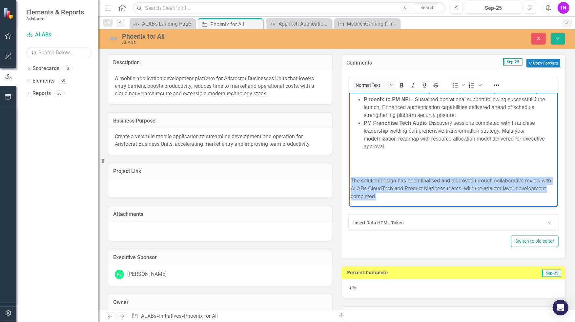
drag, startPoint x: 350, startPoint y: 181, endPoint x: 382, endPoint y: 196, distance: 35.5
click at [382, 196] on p "The solution design has been finalised and approved through collaborative revie…" at bounding box center [453, 184] width 206 height 31
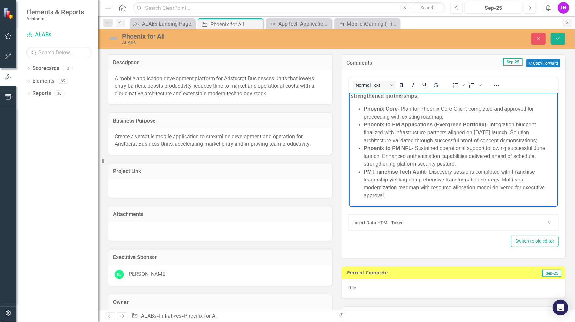
scroll to position [0, 0]
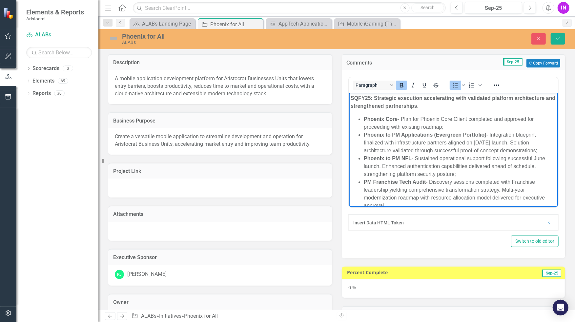
click at [450, 133] on strong "Phoenix to PM Applications (Evergreen Portfolio)" at bounding box center [424, 135] width 123 height 6
drag, startPoint x: 485, startPoint y: 133, endPoint x: 506, endPoint y: 150, distance: 26.4
click at [506, 150] on li "Phoenix to PM Applications (PM Core Portfolio) - Integration blueprint finalize…" at bounding box center [459, 143] width 193 height 24
drag, startPoint x: 491, startPoint y: 169, endPoint x: 533, endPoint y: 167, distance: 42.0
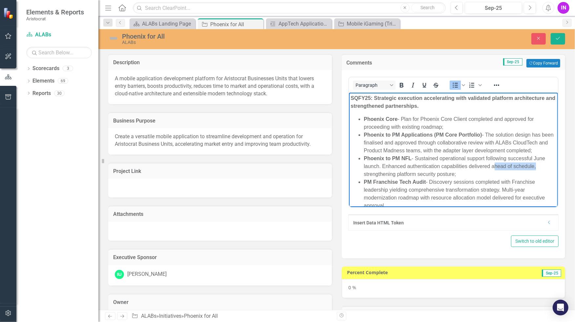
click at [533, 167] on li "Phoenix to PM NFL - Sustained operational support following successful June lau…" at bounding box center [459, 167] width 193 height 24
drag, startPoint x: 410, startPoint y: 168, endPoint x: 382, endPoint y: 166, distance: 28.3
click at [382, 166] on li "Phoenix to PM NFL - Sustained operational support following successful June lau…" at bounding box center [459, 167] width 193 height 24
drag, startPoint x: 469, startPoint y: 167, endPoint x: 380, endPoint y: 175, distance: 89.2
click at [380, 175] on li "Phoenix to PM NFL - Sustained operational support following successful June lau…" at bounding box center [459, 167] width 193 height 24
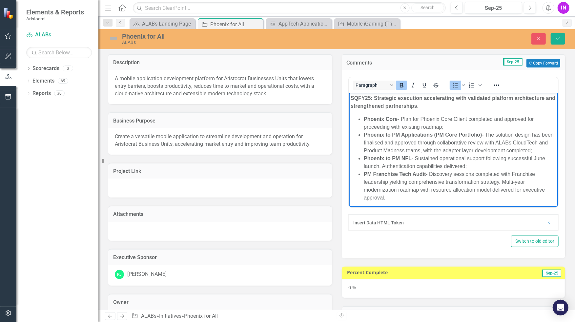
drag, startPoint x: 394, startPoint y: 197, endPoint x: 359, endPoint y: 175, distance: 40.9
click at [363, 175] on li "PM Franchise Tech Audit - Discovery sessions completed with Franchise leadershi…" at bounding box center [459, 185] width 193 height 31
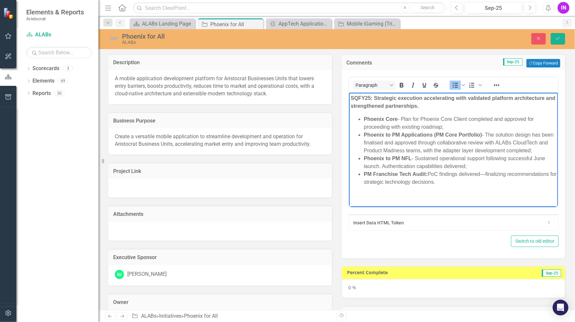
click at [486, 175] on li "PM Franchise Tech Audit: PoC findings delivered—finalizing recommendations for …" at bounding box center [459, 178] width 193 height 16
click at [498, 185] on li "PM Franchise Tech Audit: PoC findings delivered - finalizing recommendations fo…" at bounding box center [459, 178] width 193 height 16
drag, startPoint x: 474, startPoint y: 166, endPoint x: 417, endPoint y: 159, distance: 58.1
click at [417, 159] on li "Phoenix to PM NFL - Sustained operational support following successful June lau…" at bounding box center [459, 163] width 193 height 16
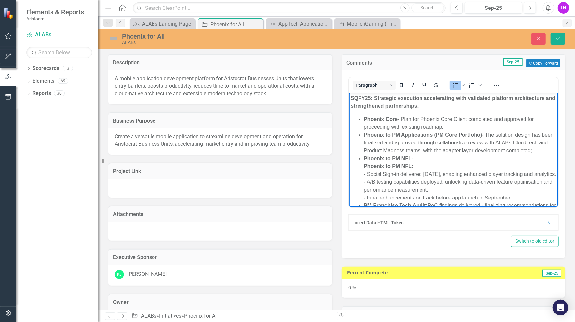
scroll to position [3, 0]
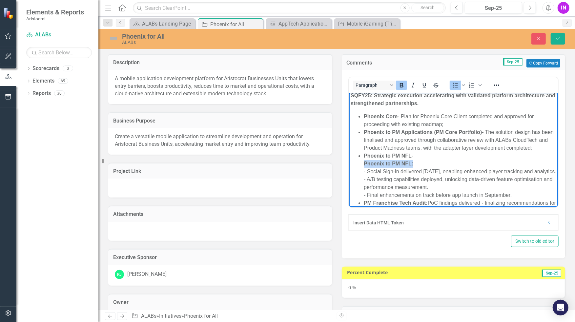
drag, startPoint x: 361, startPoint y: 163, endPoint x: 434, endPoint y: 164, distance: 73.1
click at [434, 164] on ul "Phoenix Core - Plan for Phoenix Core Client completed and approved for proceedi…" at bounding box center [453, 164] width 206 height 102
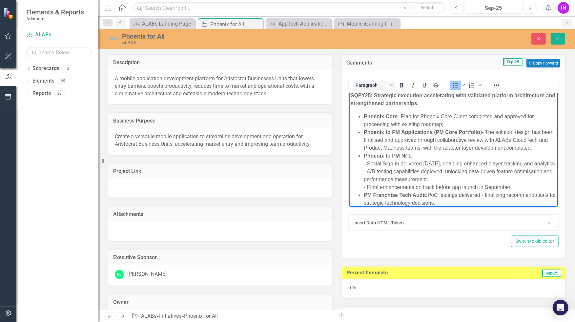
drag, startPoint x: 514, startPoint y: 196, endPoint x: 350, endPoint y: 196, distance: 164.2
click at [350, 196] on ul "Phoenix Core - Plan for Phoenix Core Client completed and approved for proceedi…" at bounding box center [453, 160] width 206 height 94
click at [420, 158] on li "Phoenix to PM NFL - - Social Sign-in delivered August 15th, enabling enhanced p…" at bounding box center [459, 167] width 193 height 31
click at [418, 155] on li "Phoenix to PM NFL - - Social Sign-in delivered August 15th, enabling enhanced p…" at bounding box center [459, 167] width 193 height 31
click at [411, 155] on li "Phoenix to PM NFL - - Social Sign-in delivered August 15th, enabling enhanced p…" at bounding box center [459, 167] width 193 height 31
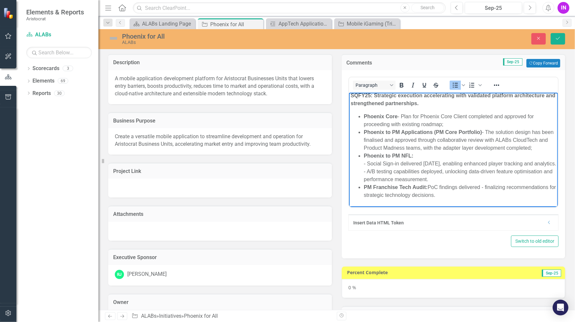
click at [368, 166] on div "- Social Sign-in delivered August 15th, enabling enhanced player tracking and a…" at bounding box center [459, 164] width 193 height 8
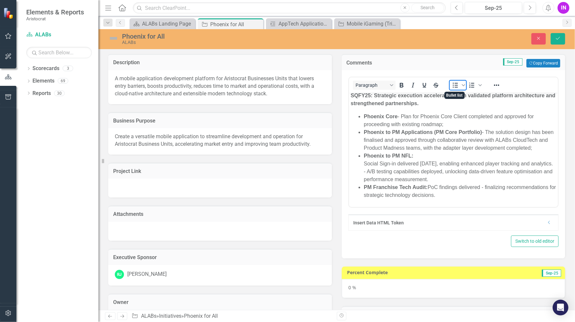
click at [452, 83] on icon "Bullet list" at bounding box center [454, 85] width 5 height 5
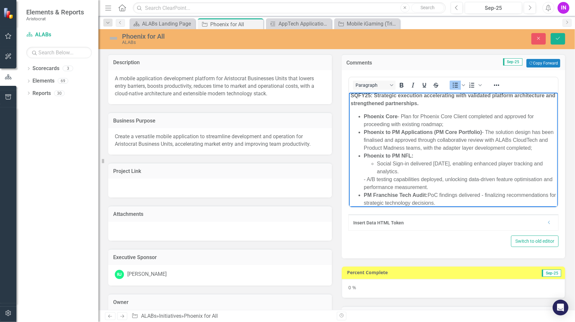
click at [366, 179] on div "- A/B testing capabilities deployed, unlocking data-driven feature optimisation…" at bounding box center [459, 184] width 193 height 16
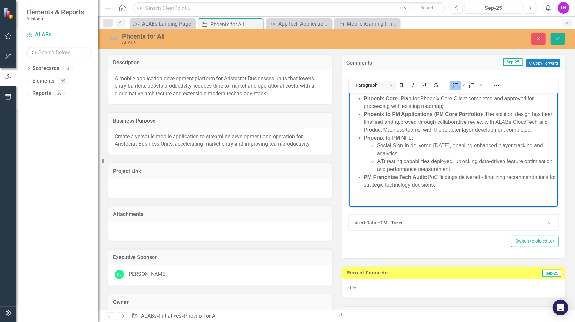
scroll to position [26, 0]
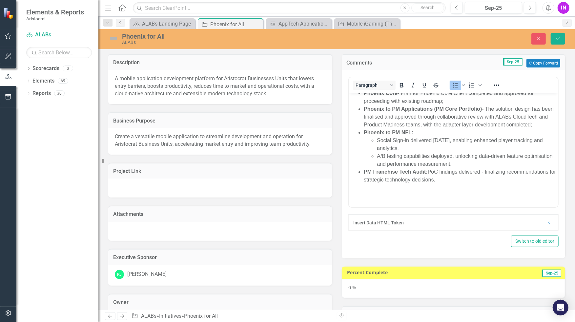
click at [425, 246] on div "Switch to old editor" at bounding box center [453, 241] width 210 height 11
click at [421, 207] on p "Rich Text Area. Press ALT-0 for help." at bounding box center [453, 210] width 206 height 16
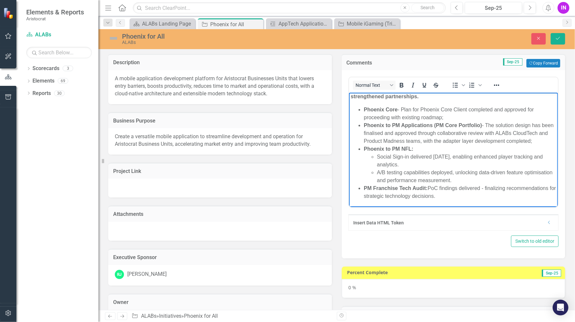
scroll to position [9, 0]
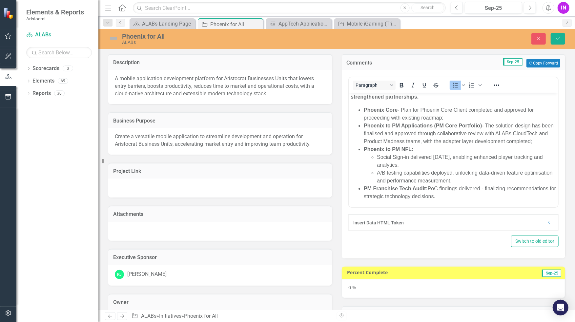
click at [114, 38] on img at bounding box center [113, 38] width 10 height 10
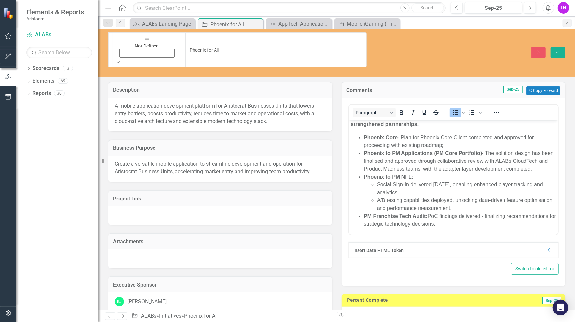
click at [144, 38] on img at bounding box center [147, 39] width 7 height 7
click at [434, 232] on body "SQFY25: Strategic execution accelerating with validated platform architecture a…" at bounding box center [452, 173] width 209 height 124
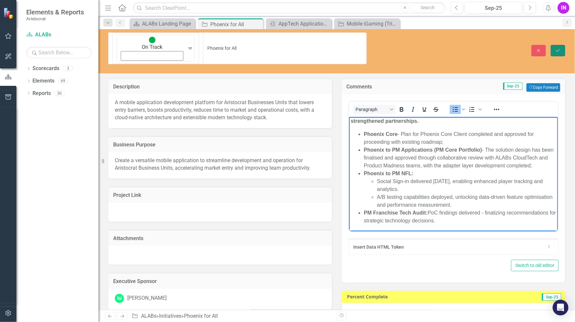
click at [555, 45] on button "Save" at bounding box center [557, 50] width 14 height 11
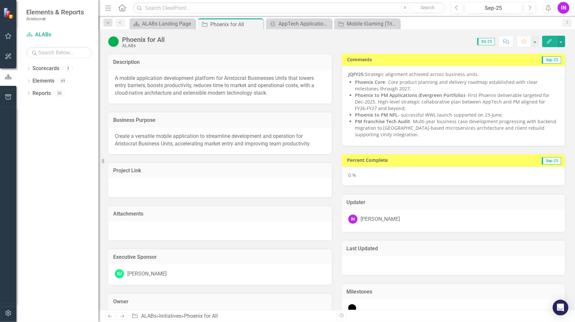
checkbox input "false"
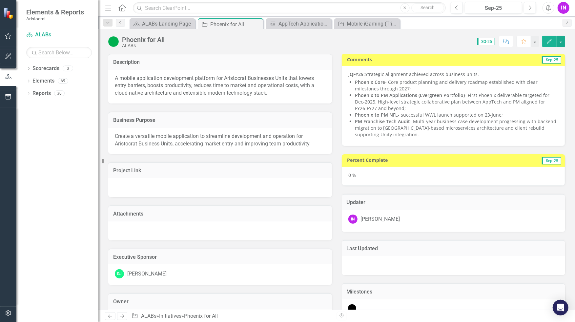
checkbox input "false"
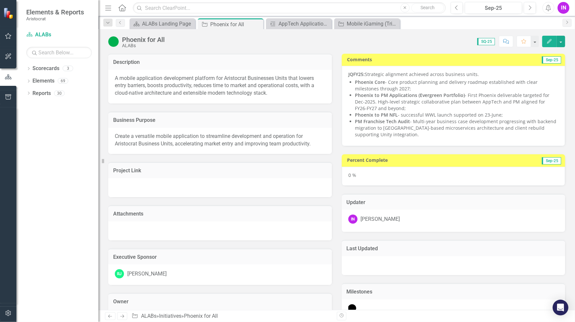
checkbox input "true"
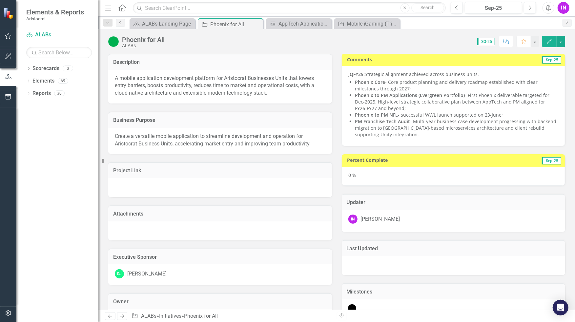
checkbox input "true"
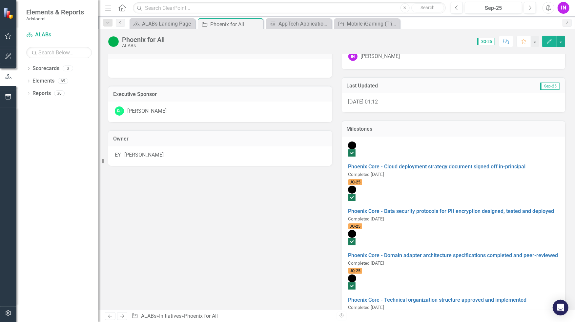
scroll to position [0, 0]
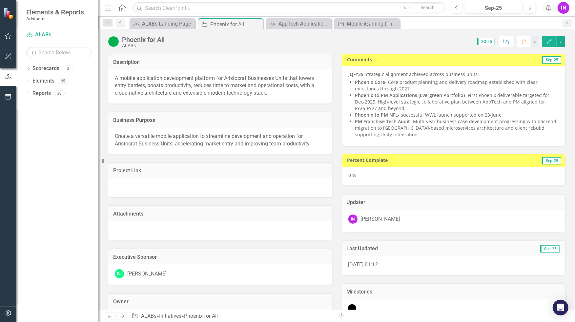
click at [457, 8] on icon "Previous" at bounding box center [457, 8] width 4 height 6
click at [529, 8] on icon "Next" at bounding box center [530, 8] width 4 height 6
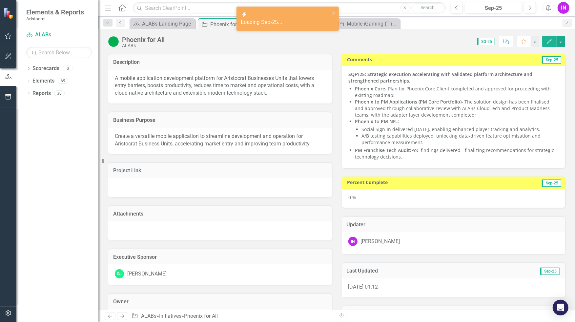
click at [355, 196] on div "0 %" at bounding box center [454, 198] width 224 height 19
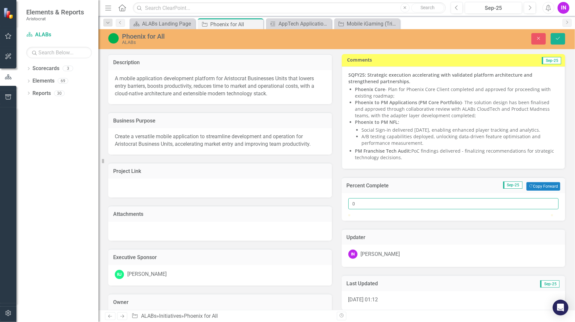
click at [362, 207] on input "0" at bounding box center [453, 203] width 210 height 11
type input "030"
click at [557, 35] on button "Save" at bounding box center [557, 38] width 14 height 11
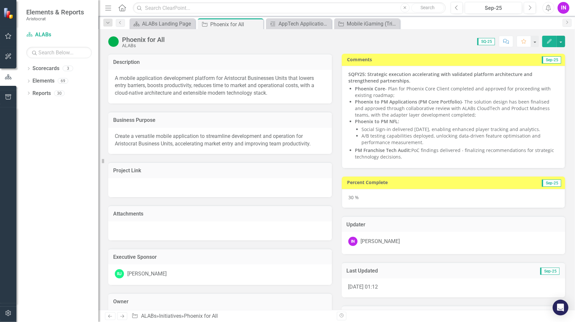
checkbox input "true"
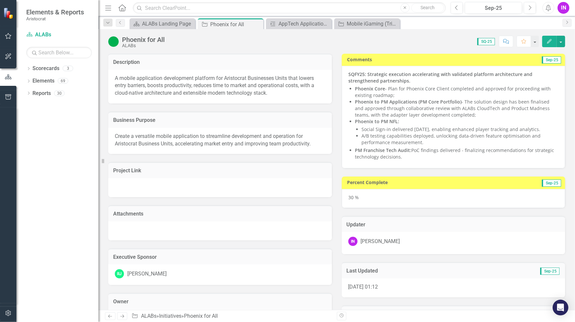
checkbox input "true"
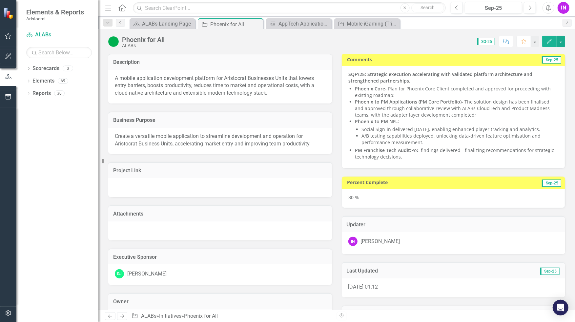
click at [148, 186] on div at bounding box center [220, 187] width 224 height 19
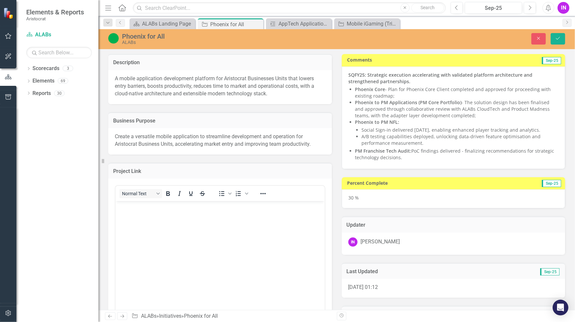
click at [136, 219] on body "Rich Text Area. Press ALT-0 for help." at bounding box center [219, 250] width 209 height 98
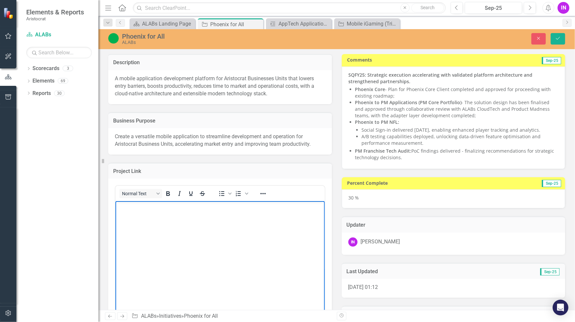
paste body "Rich Text Area. Press ALT-0 for help."
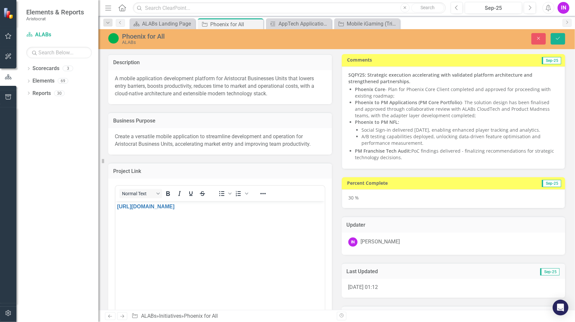
click at [187, 157] on div "Project Link Normal Text To open the popup, press Shift+Enter To open the popup…" at bounding box center [219, 248] width 233 height 187
click at [561, 35] on button "Save" at bounding box center [557, 38] width 14 height 11
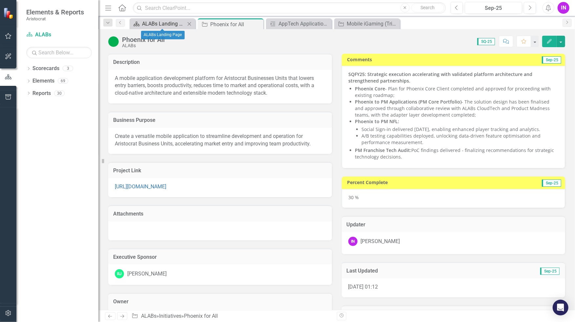
click at [181, 23] on div "ALABs Landing Page" at bounding box center [163, 24] width 43 height 8
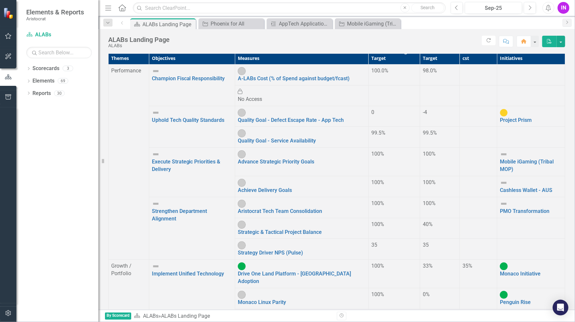
scroll to position [54, 0]
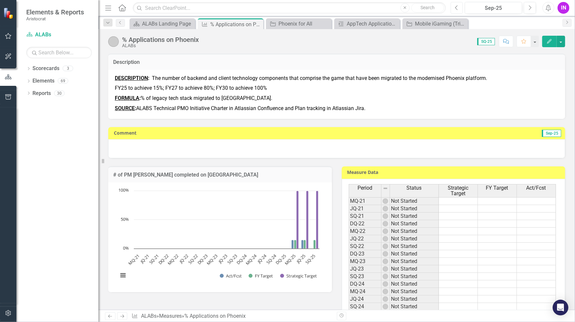
click at [452, 5] on button "Previous" at bounding box center [456, 8] width 12 height 12
